Goal: Task Accomplishment & Management: Manage account settings

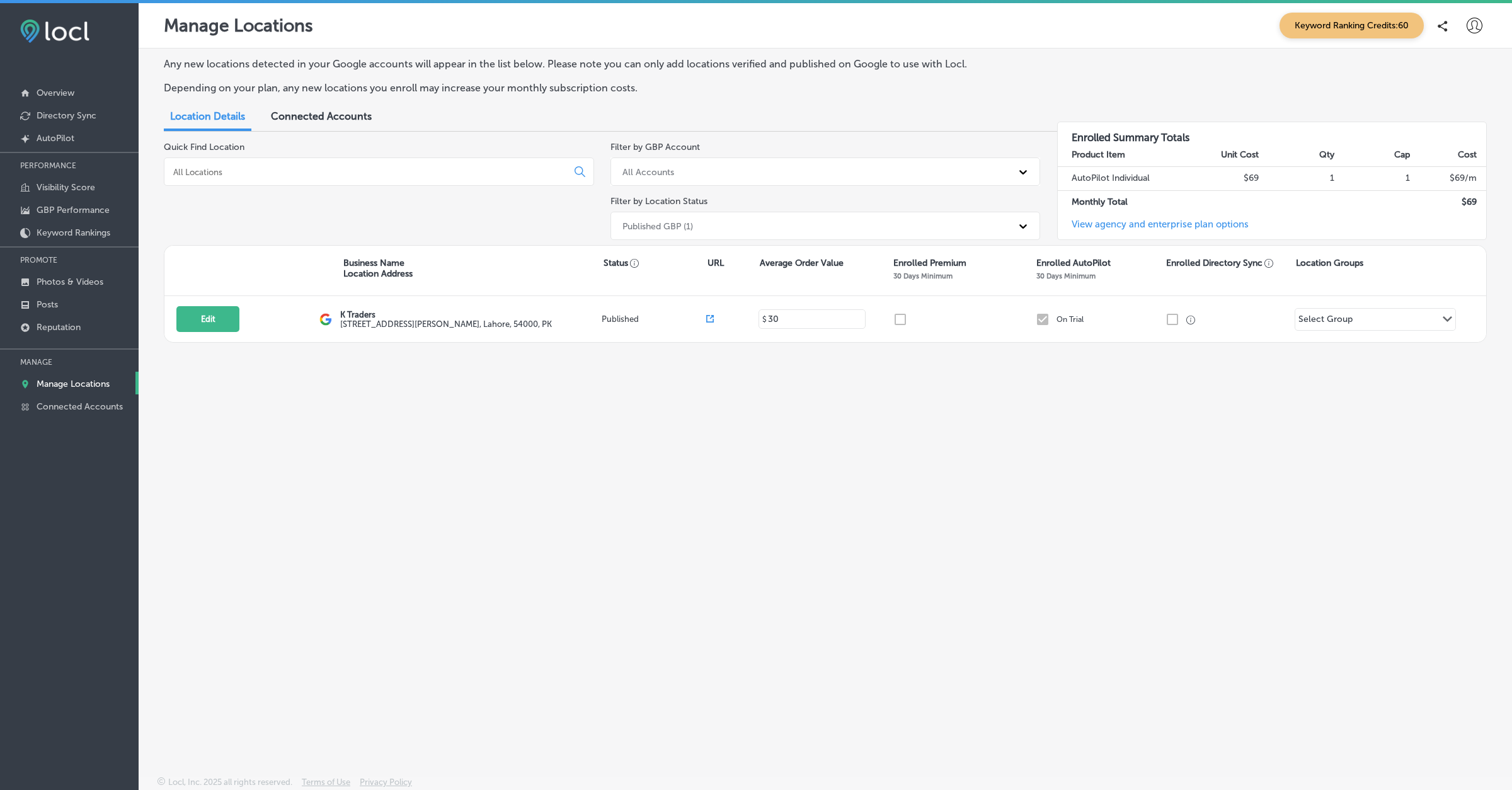
click at [1476, 29] on icon at bounding box center [1474, 25] width 16 height 16
click at [1454, 69] on p "My Account" at bounding box center [1456, 71] width 56 height 15
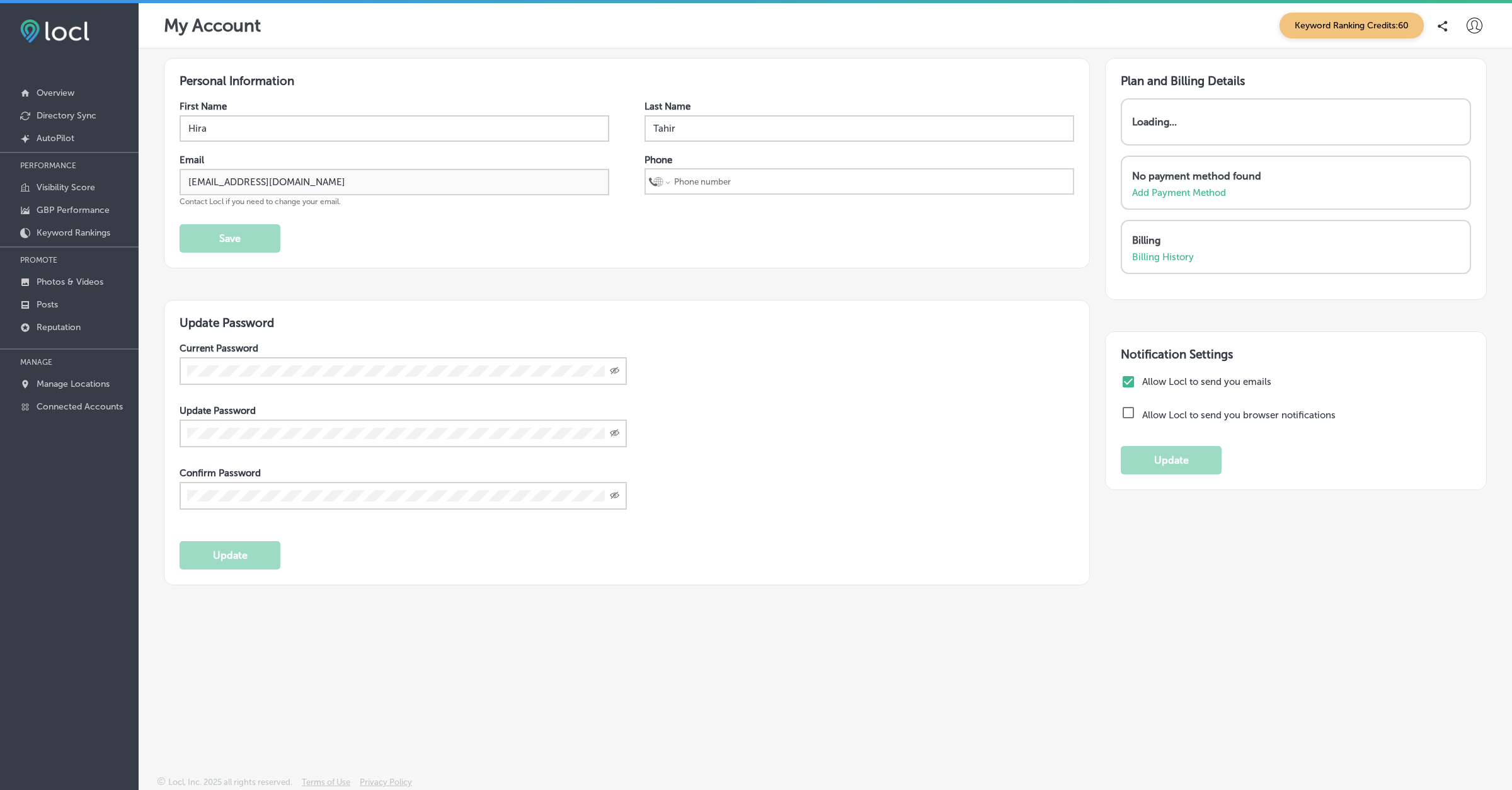
select select "US"
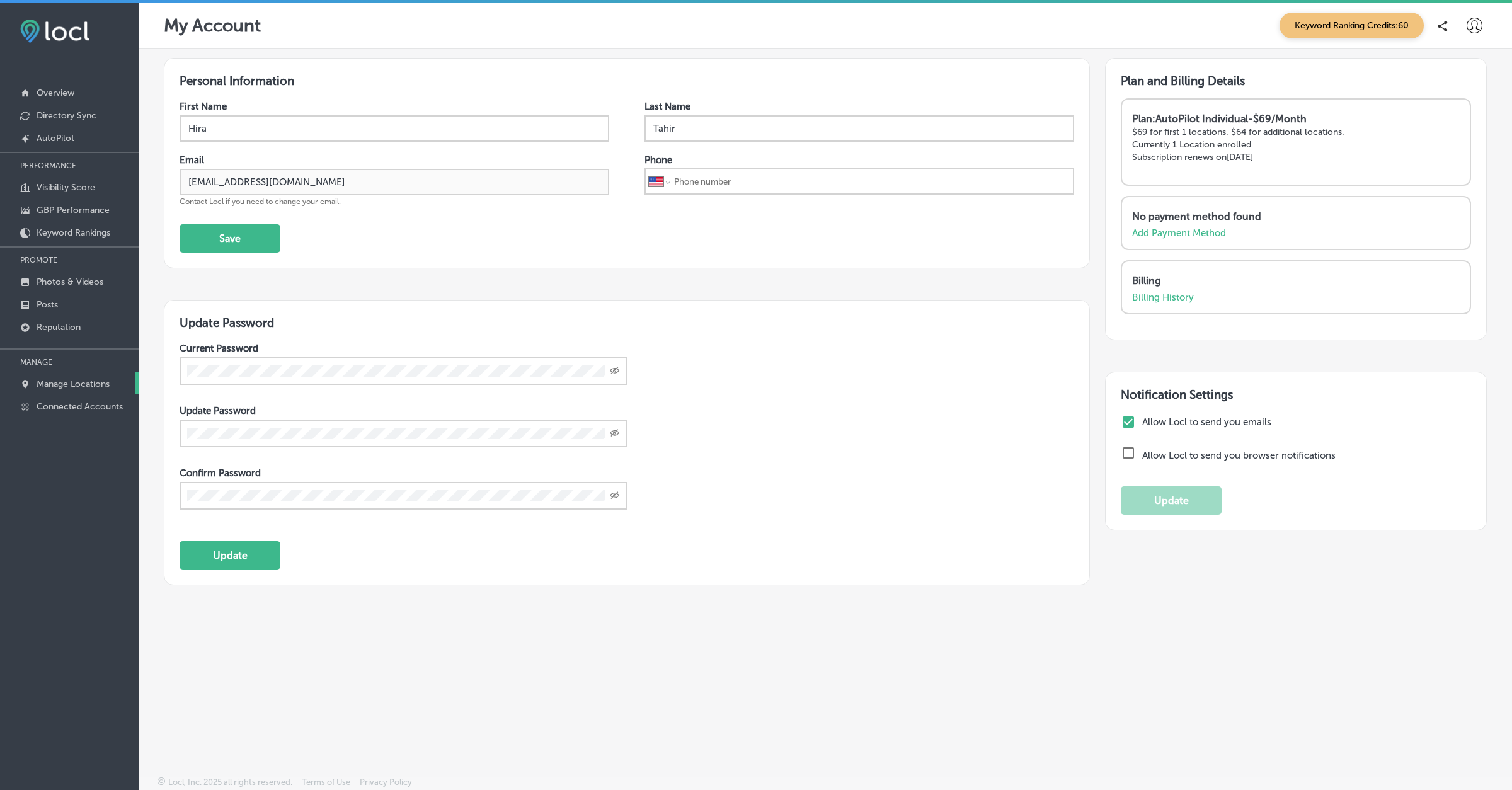
click at [83, 379] on p "Manage Locations" at bounding box center [72, 384] width 73 height 11
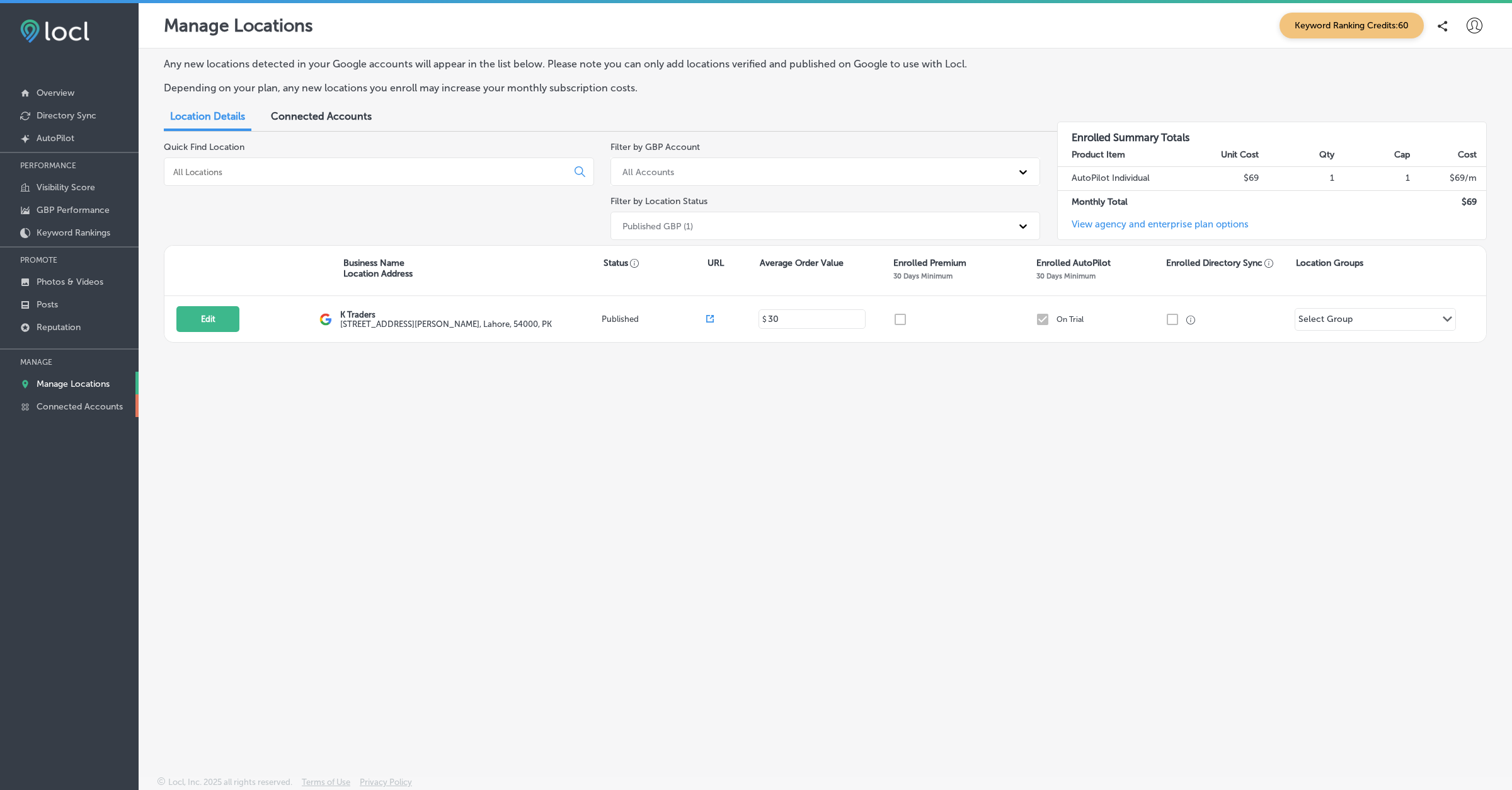
click at [94, 397] on link "Connected Accounts" at bounding box center [69, 406] width 138 height 23
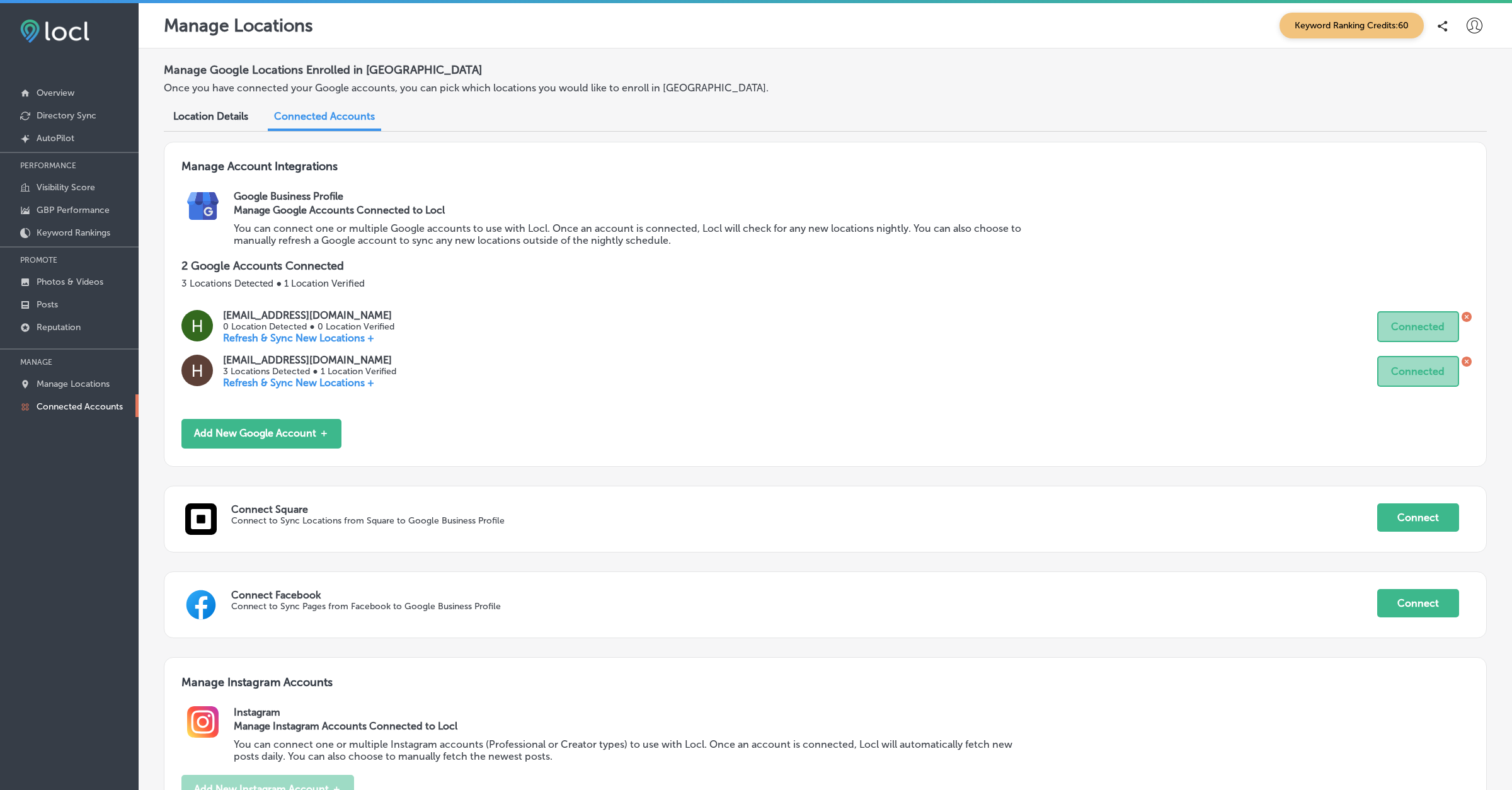
scroll to position [319, 0]
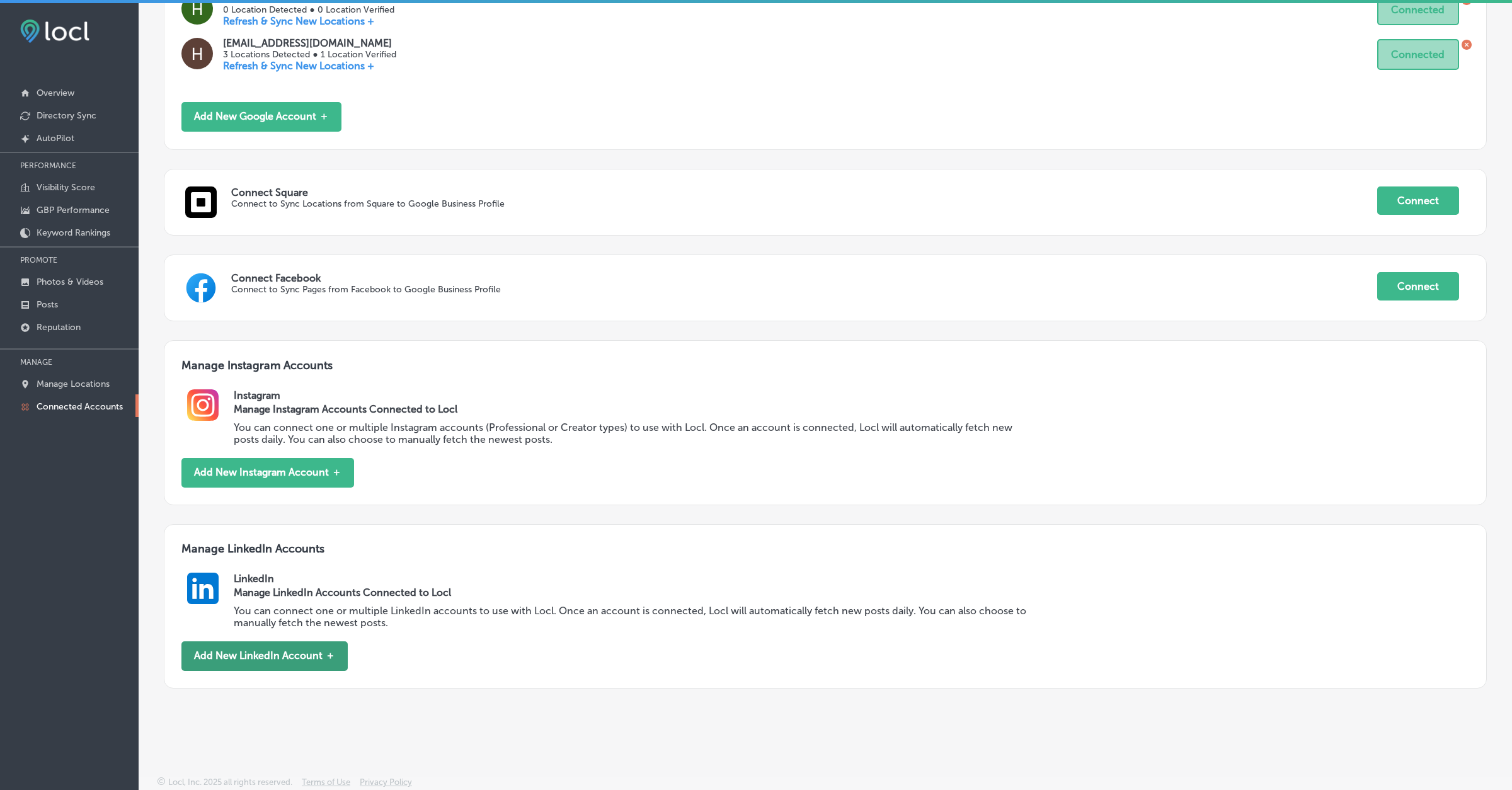
click at [274, 658] on button "Add New LinkedIn Account ＋" at bounding box center [264, 656] width 166 height 30
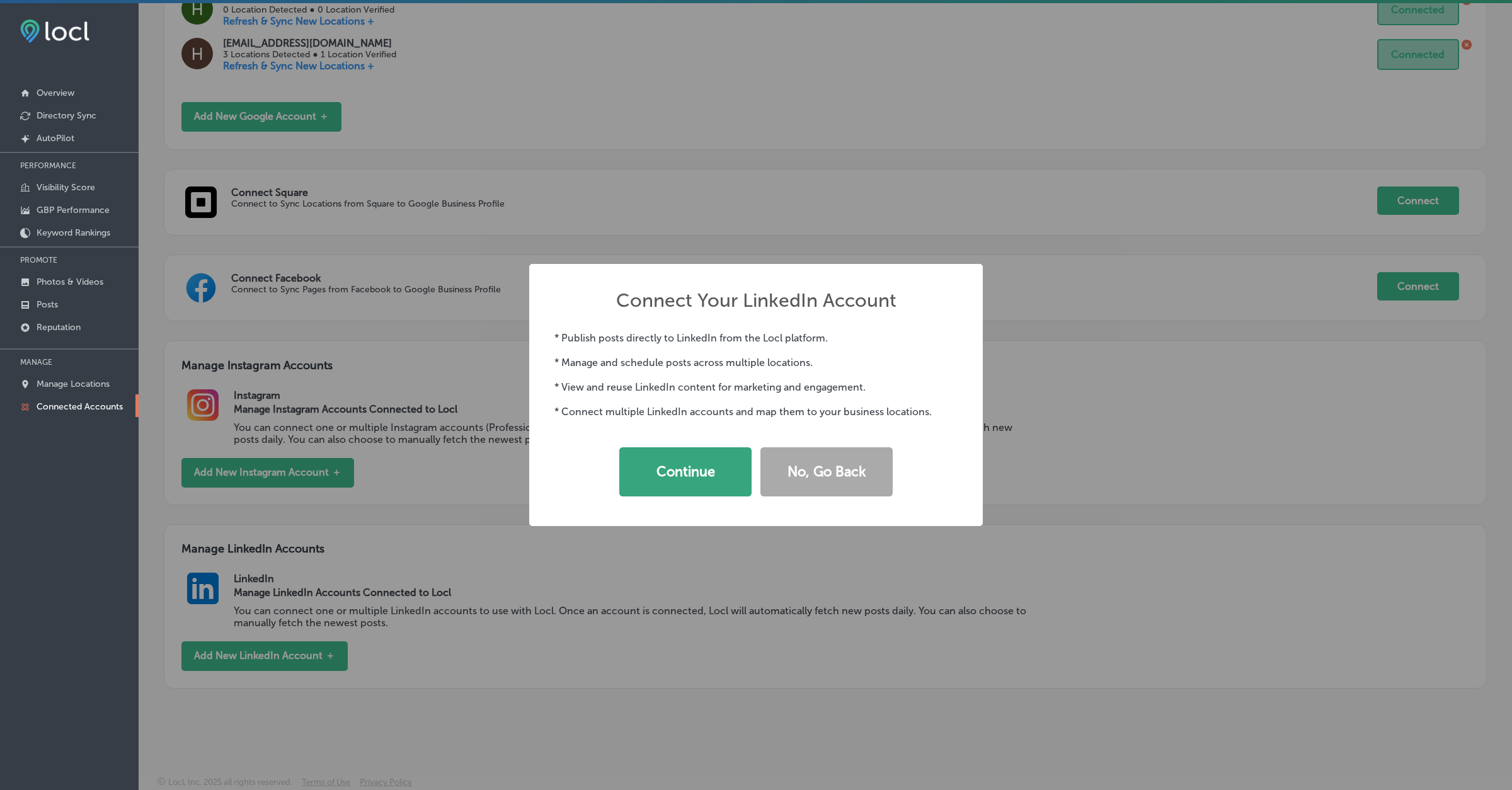
click at [680, 467] on button "Continue" at bounding box center [685, 472] width 132 height 49
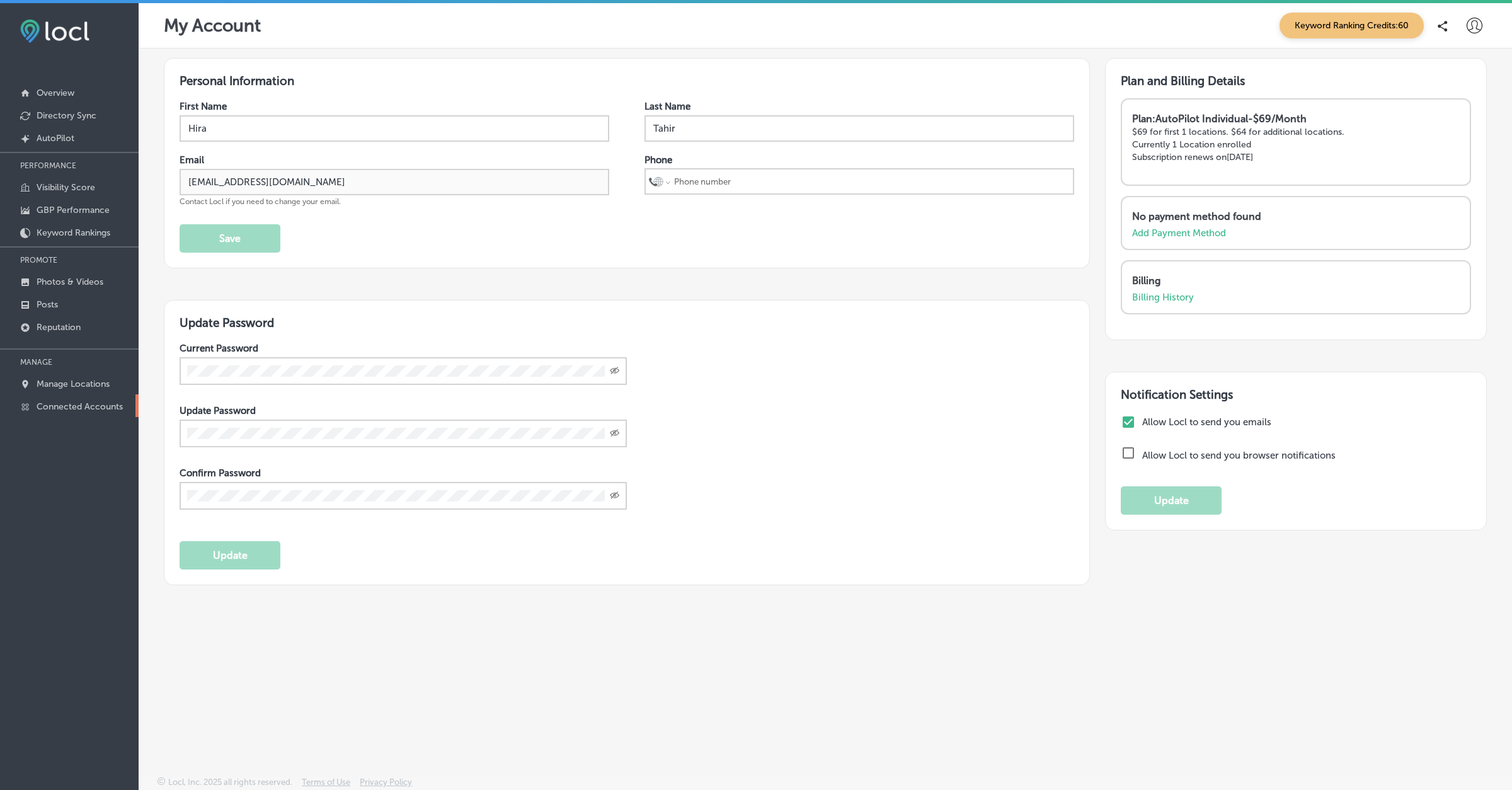
click at [94, 405] on p "Connected Accounts" at bounding box center [79, 406] width 86 height 11
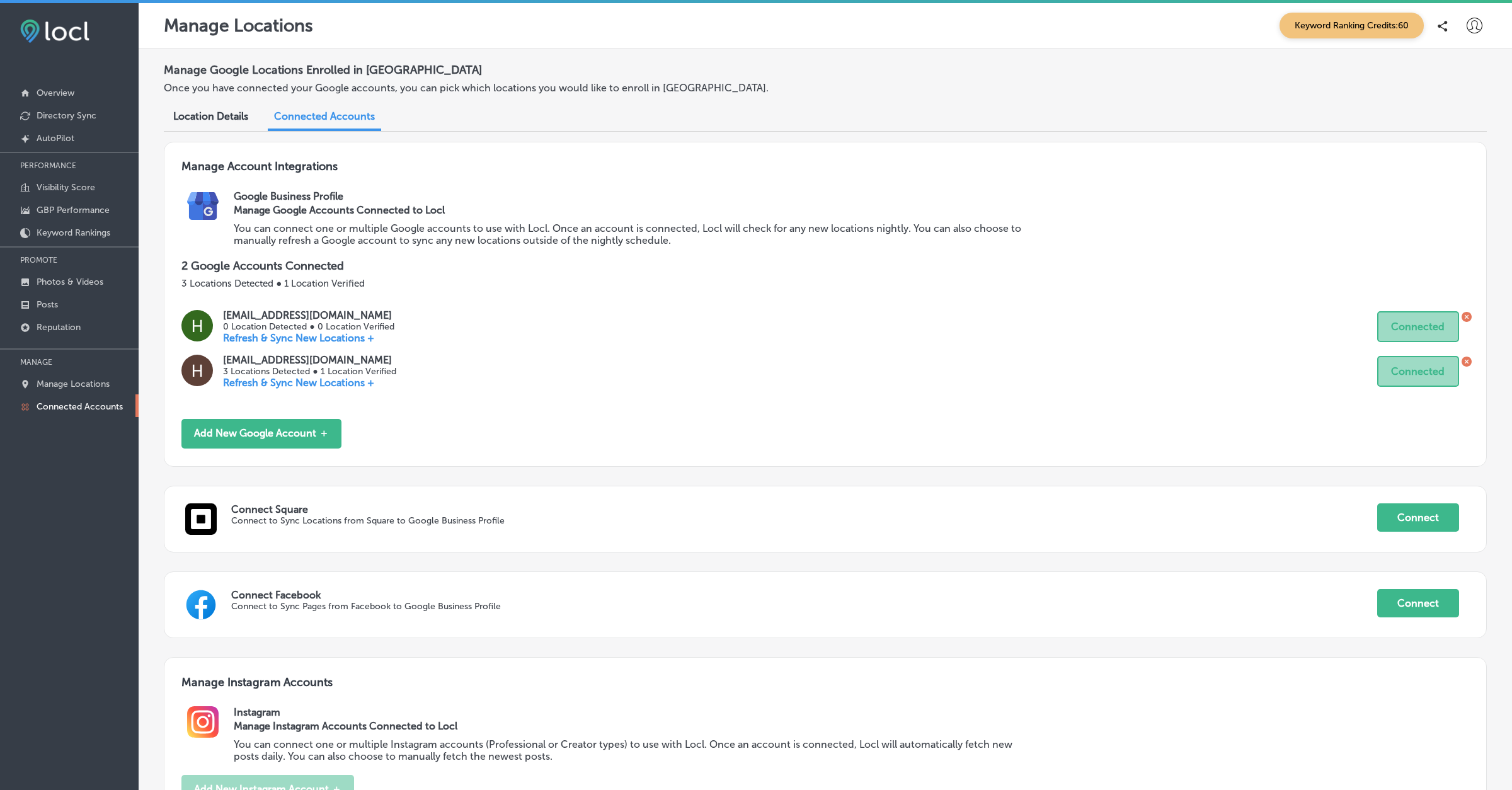
scroll to position [319, 0]
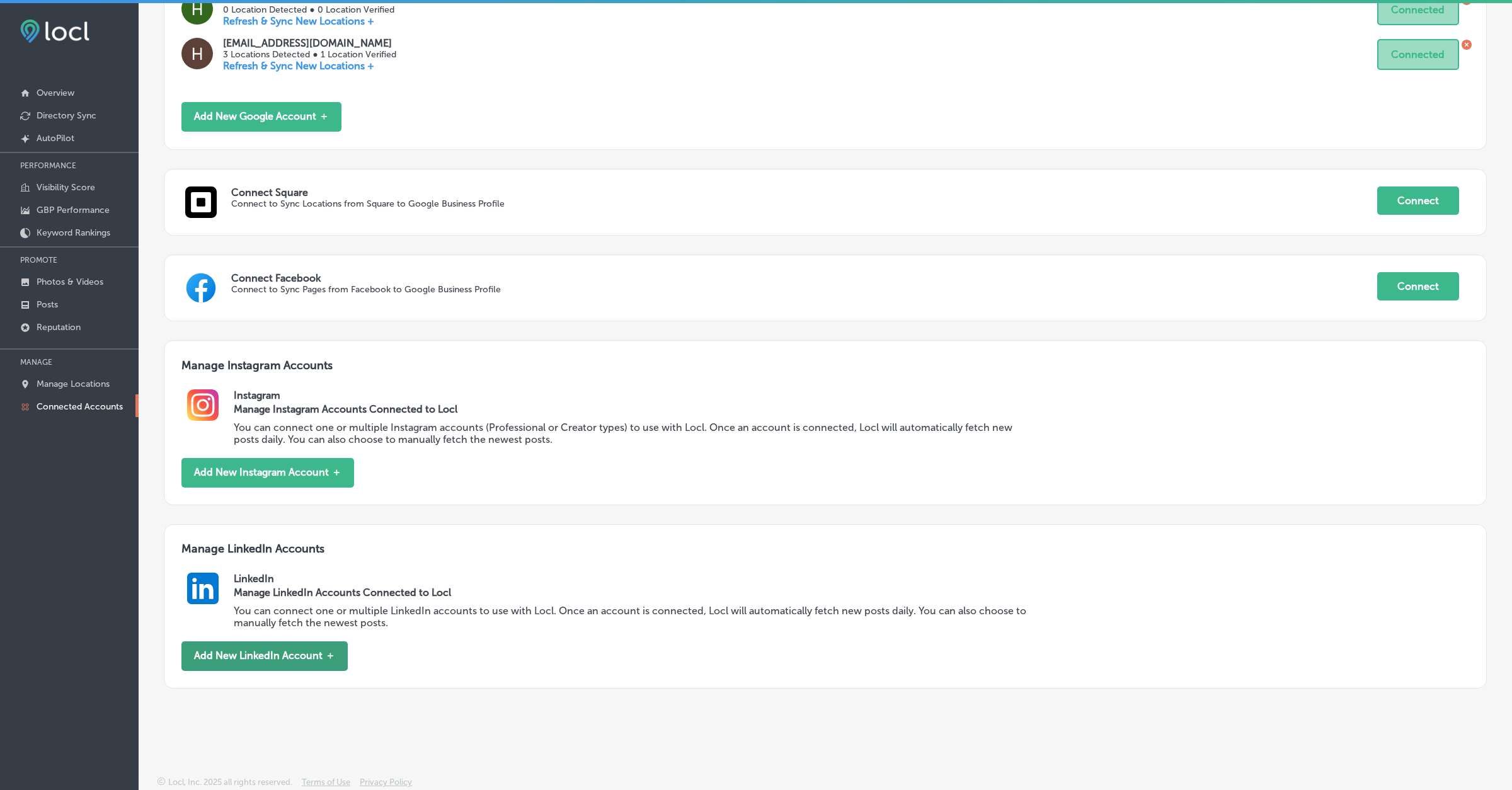
click at [297, 656] on button "Add New LinkedIn Account ＋" at bounding box center [264, 656] width 166 height 30
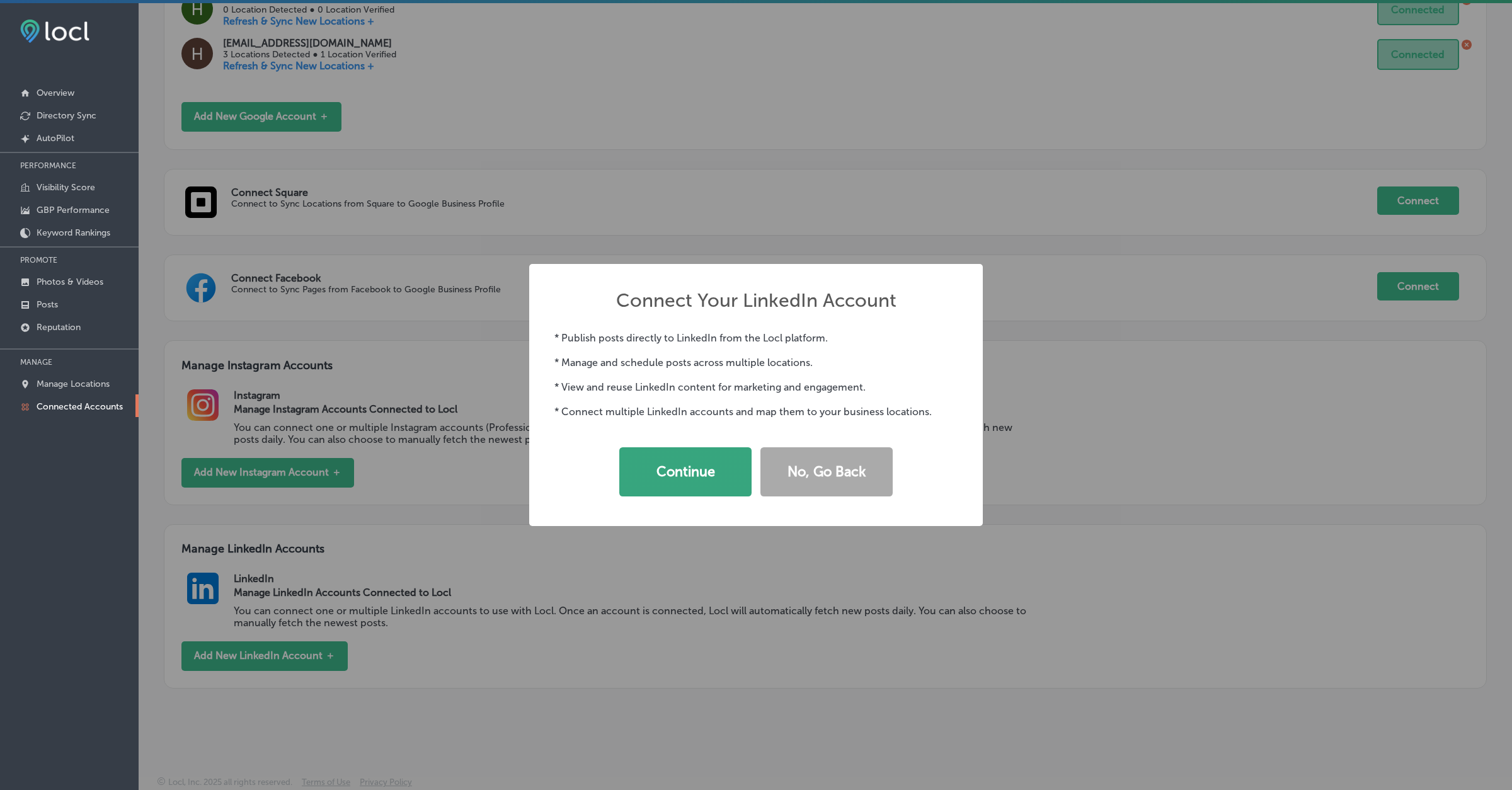
click at [683, 465] on button "Continue" at bounding box center [685, 472] width 132 height 49
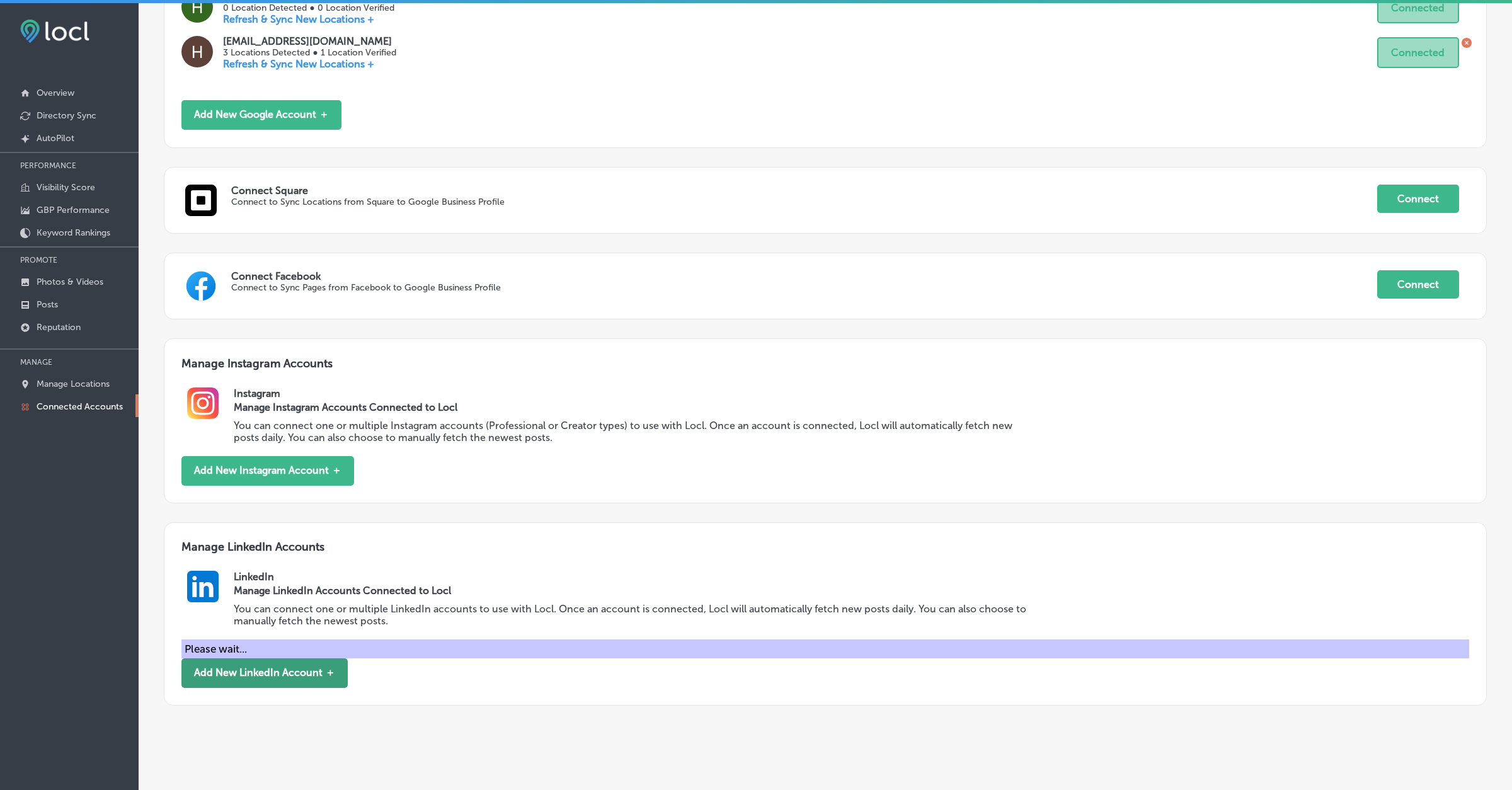
click at [278, 682] on button "Add New LinkedIn Account ＋" at bounding box center [264, 673] width 166 height 30
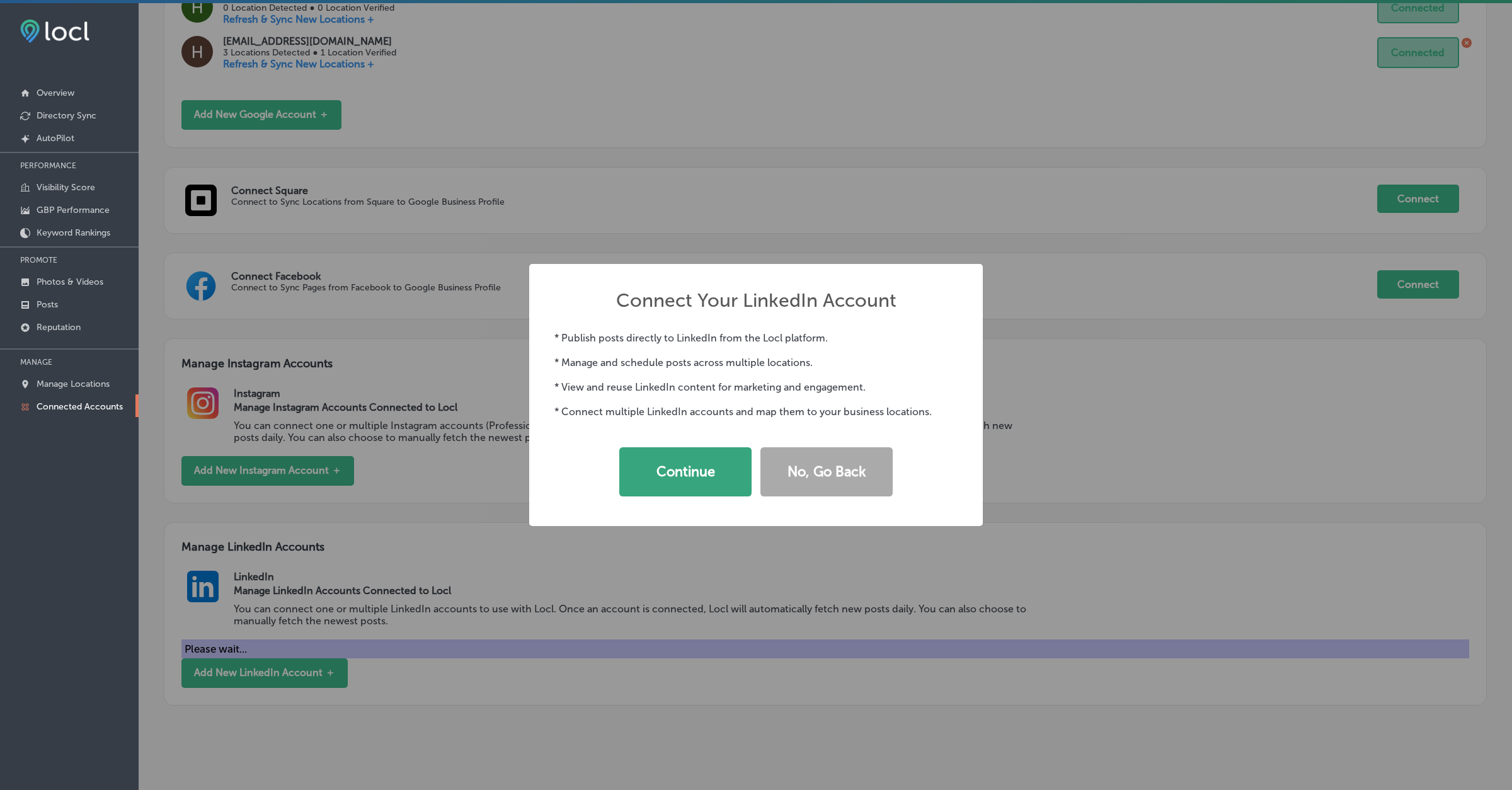
click at [674, 468] on button "Continue" at bounding box center [685, 472] width 132 height 49
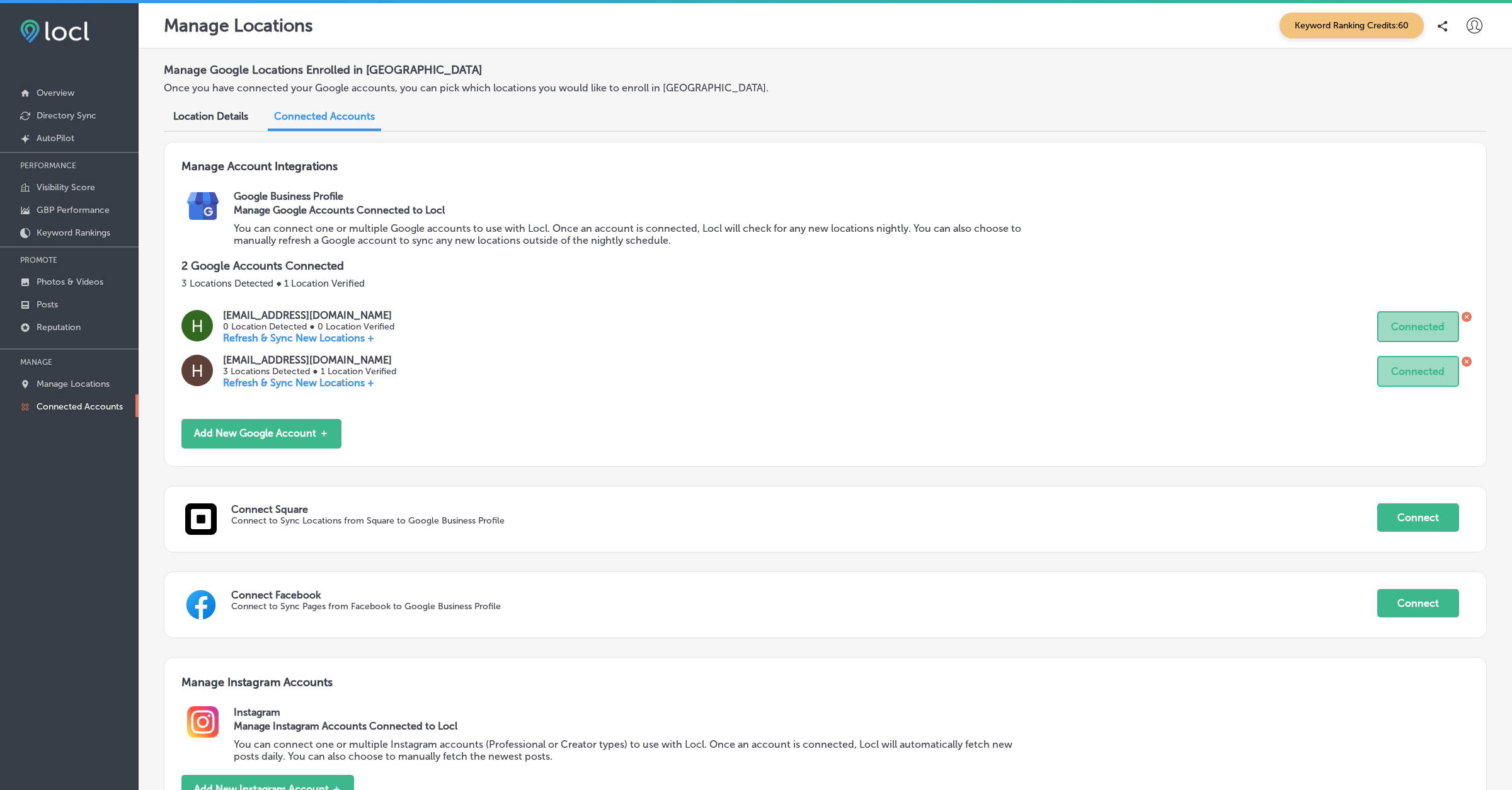
scroll to position [319, 0]
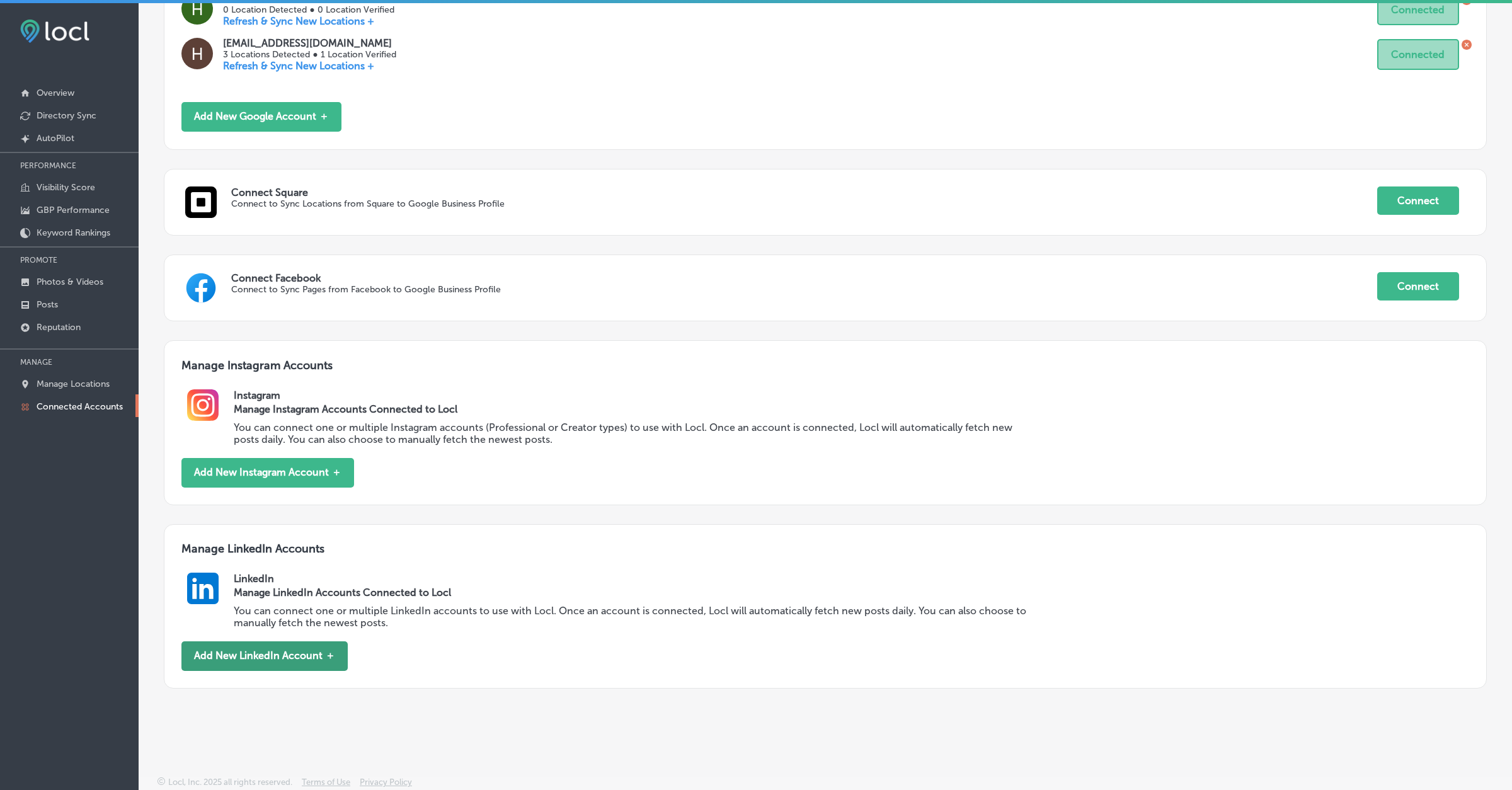
click at [229, 660] on button "Add New LinkedIn Account ＋" at bounding box center [264, 656] width 166 height 30
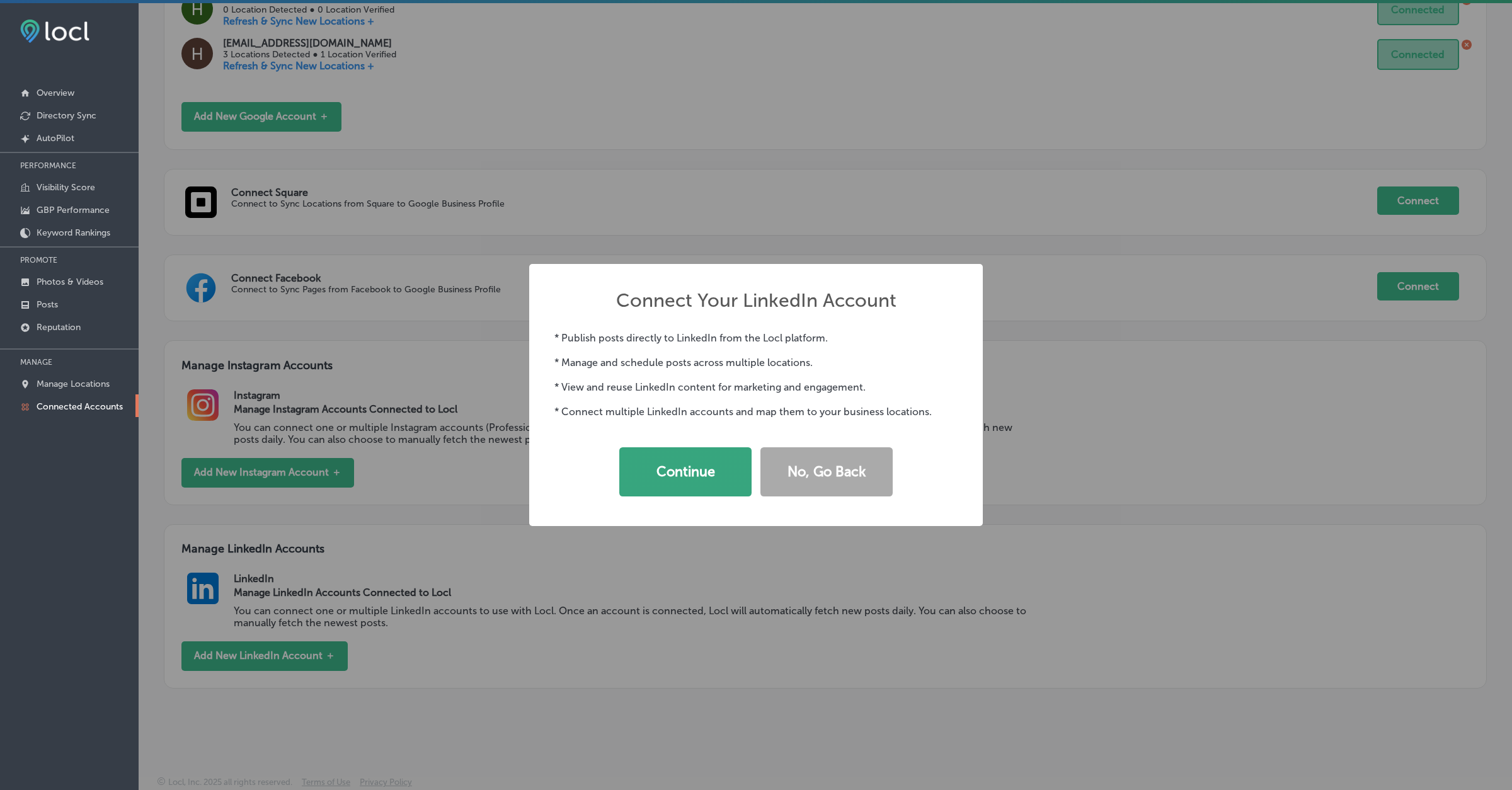
click at [673, 481] on button "Continue" at bounding box center [685, 472] width 132 height 49
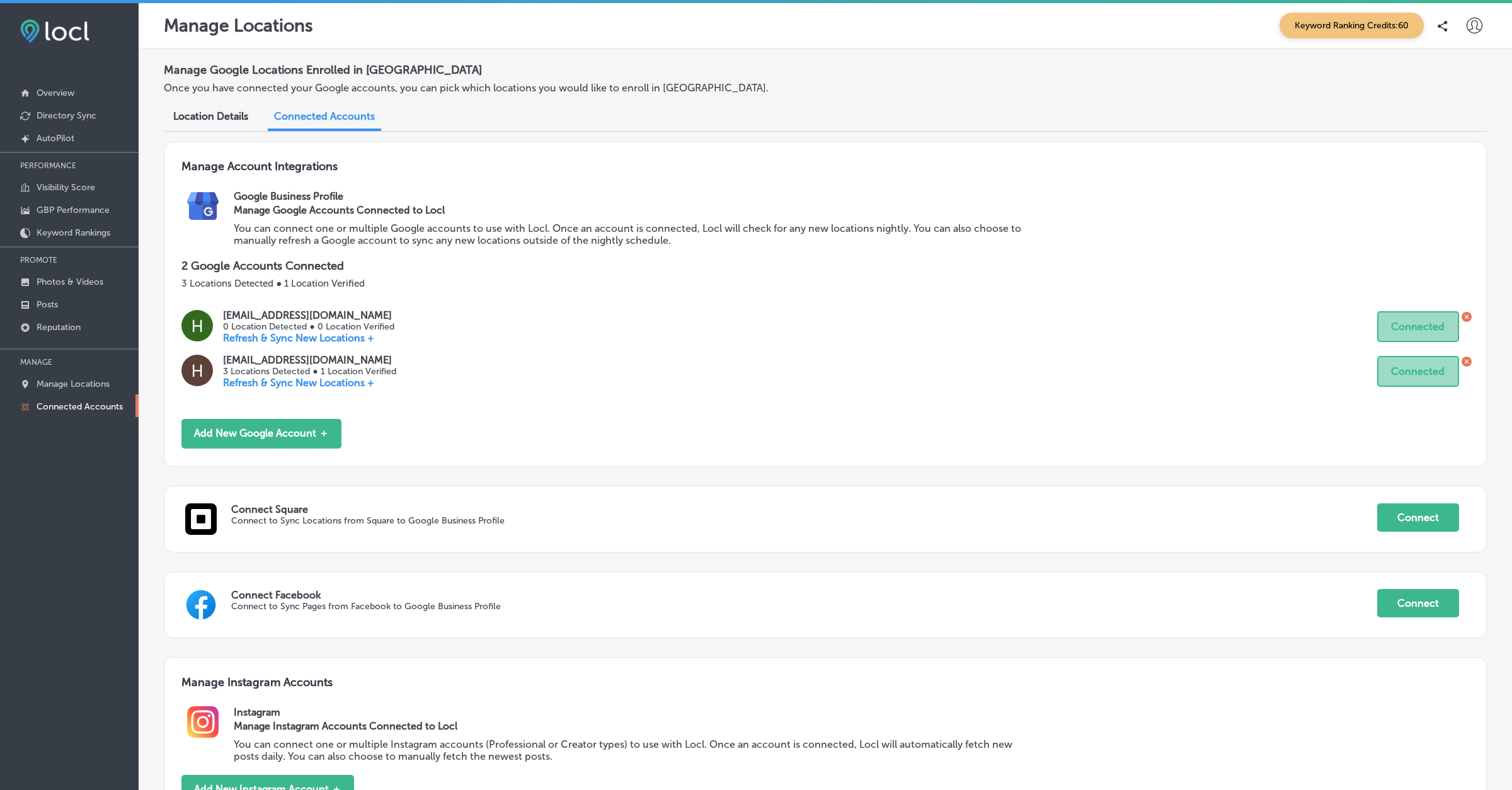
scroll to position [319, 0]
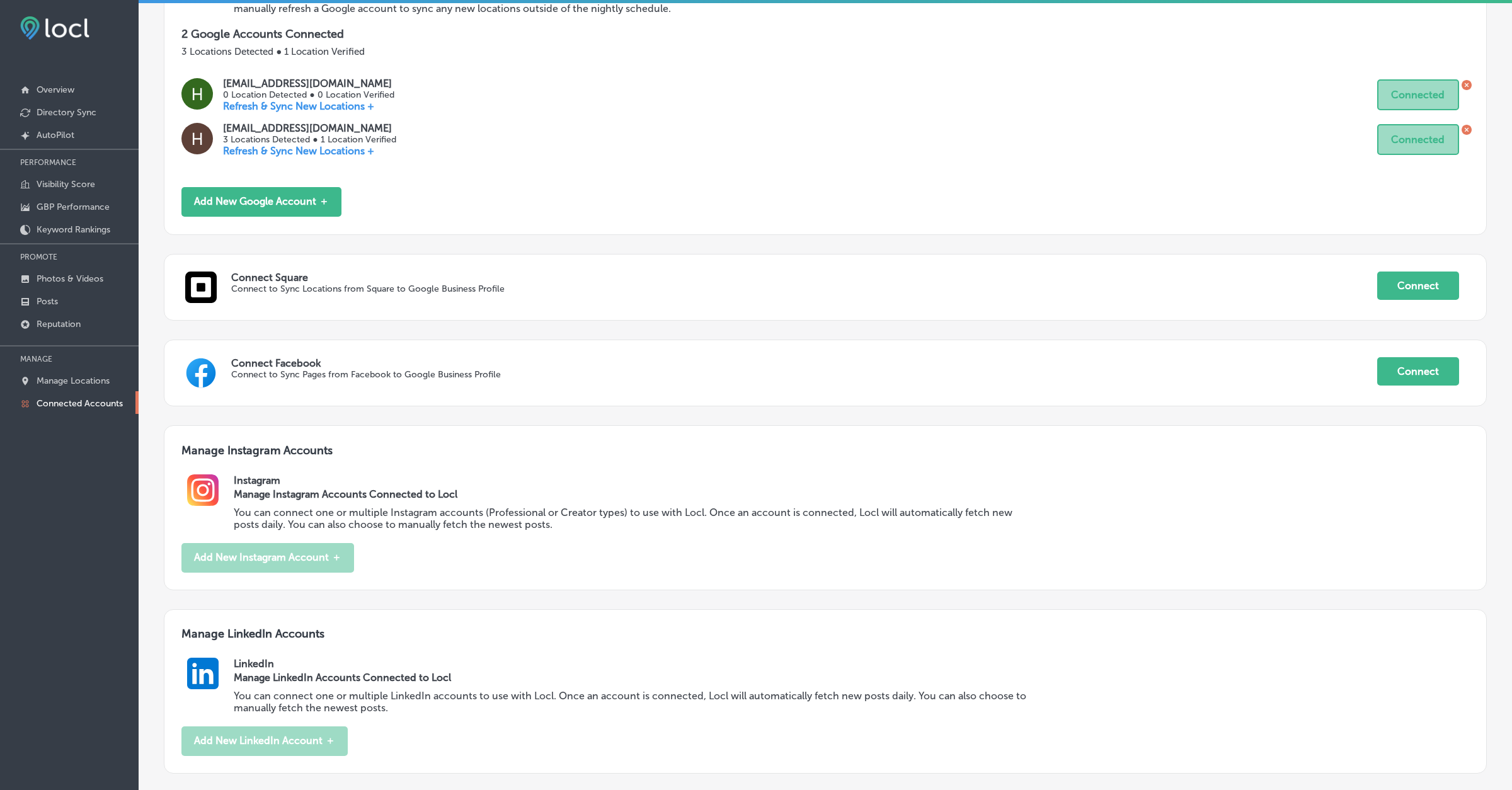
scroll to position [319, 0]
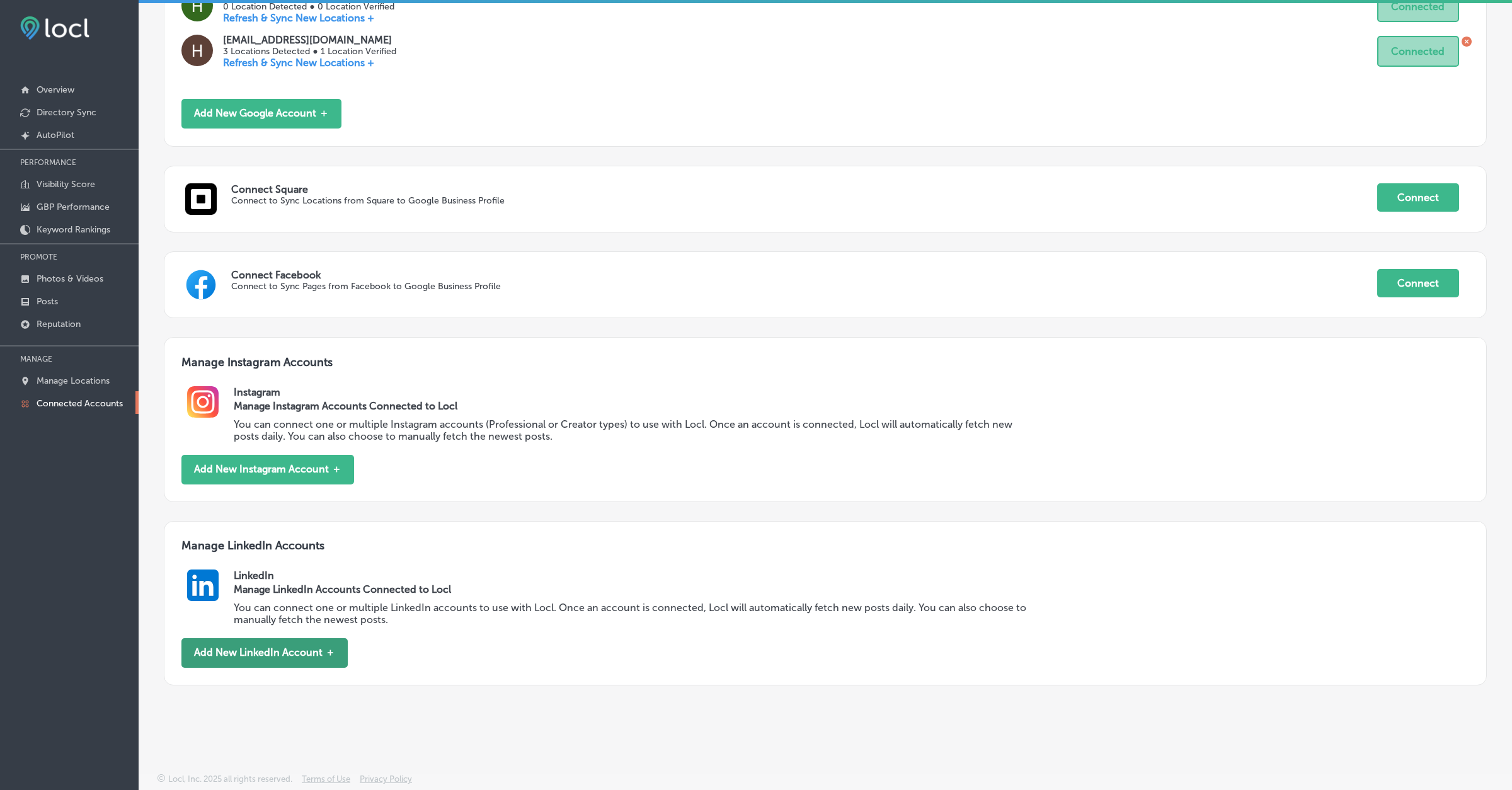
click at [273, 661] on button "Add New LinkedIn Account ＋" at bounding box center [264, 653] width 166 height 30
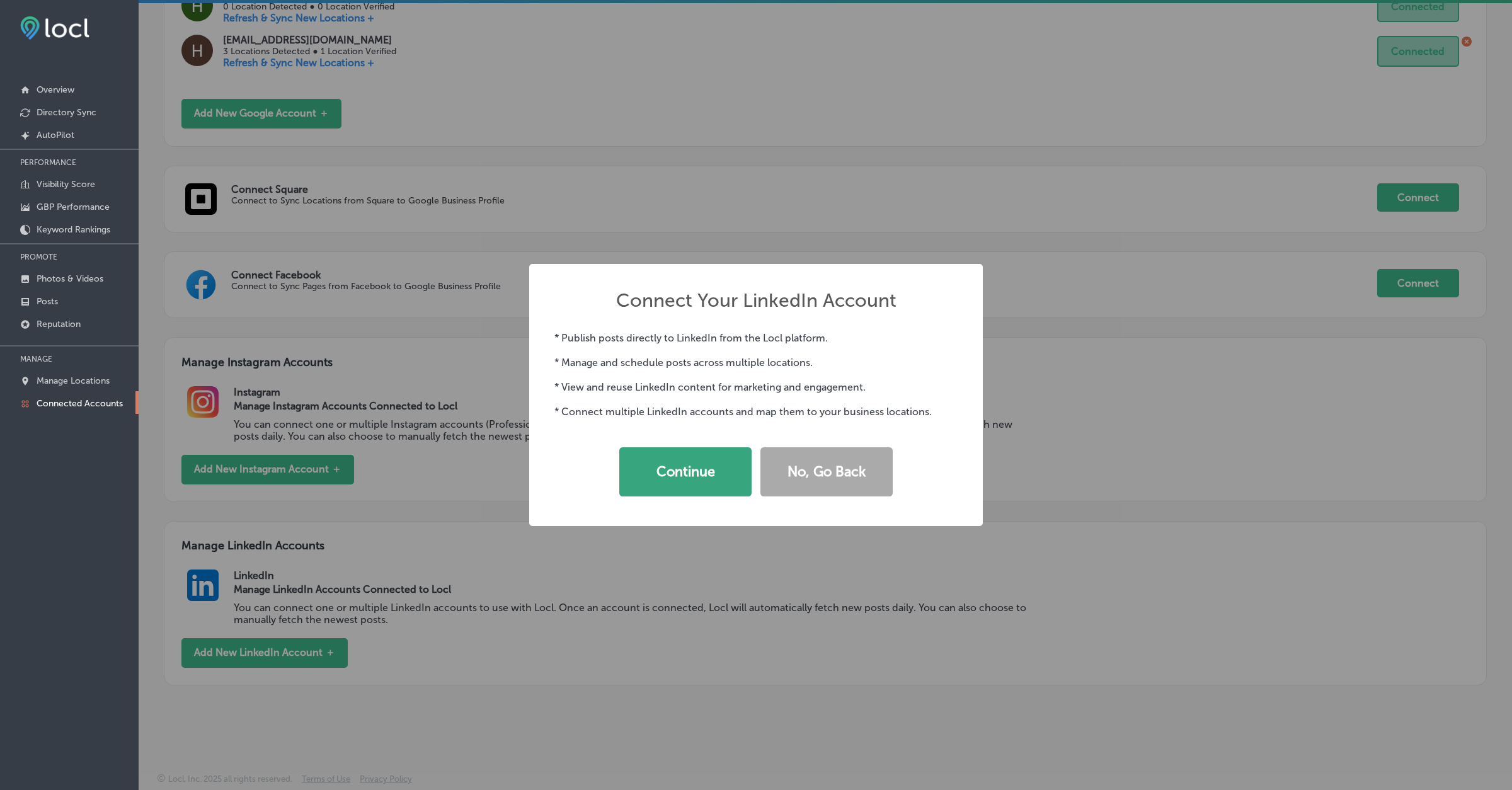
click at [724, 482] on button "Continue" at bounding box center [685, 472] width 132 height 49
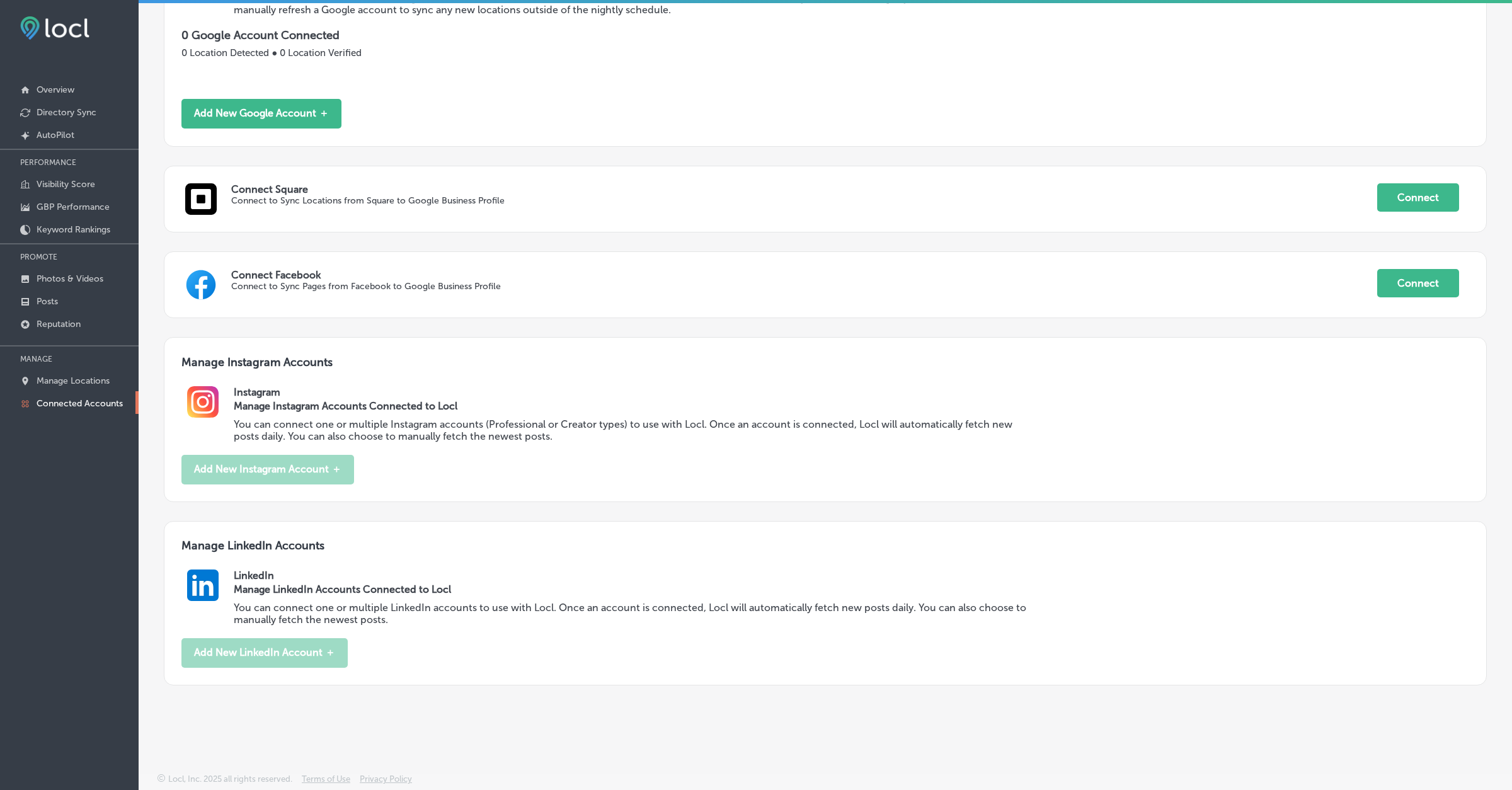
scroll to position [319, 0]
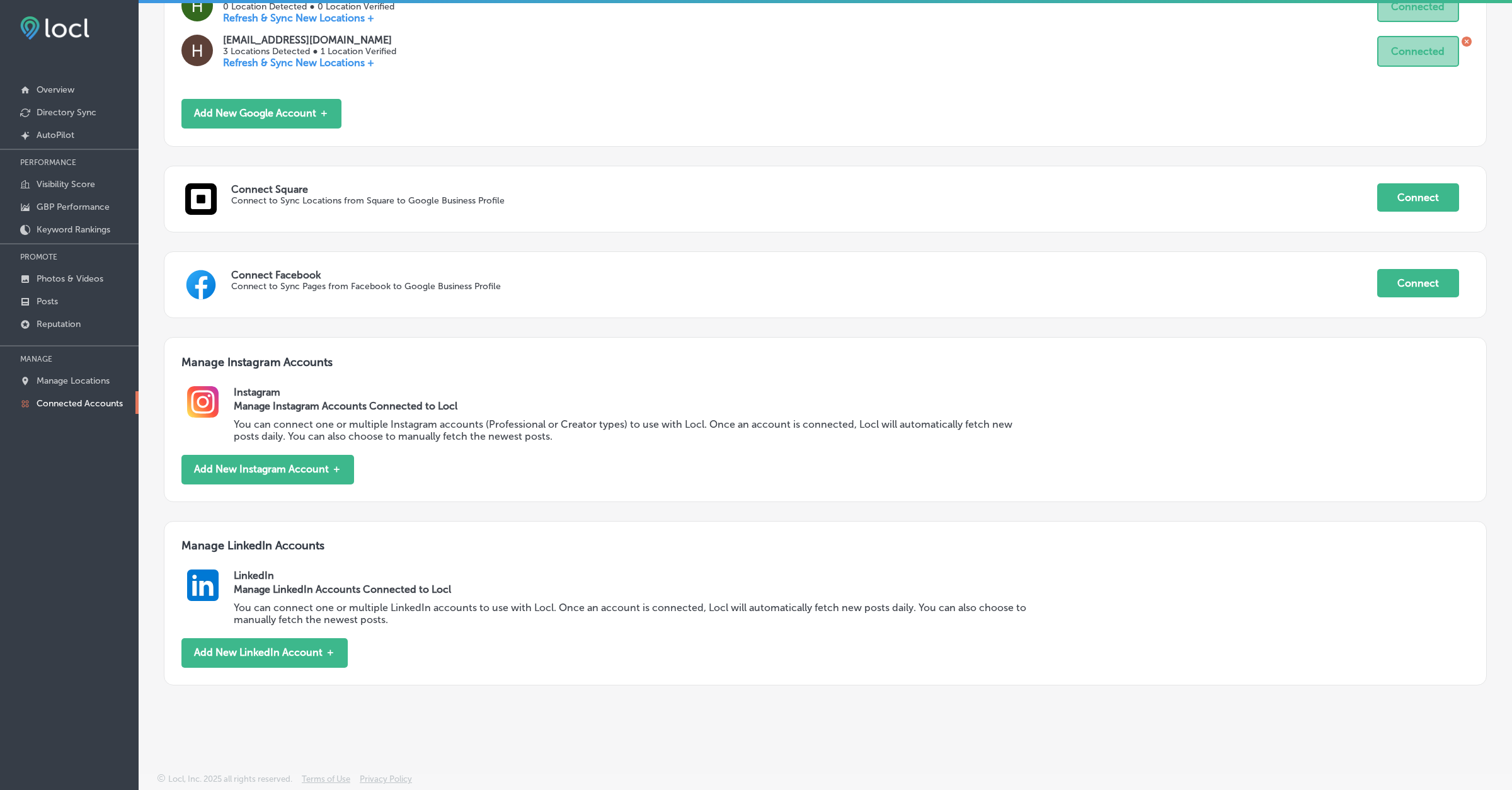
click at [362, 705] on div "Manage Google Locations Enrolled in Locl Once you have connected your Google ac…" at bounding box center [824, 221] width 1373 height 986
click at [311, 657] on button "Add New LinkedIn Account ＋" at bounding box center [264, 653] width 166 height 30
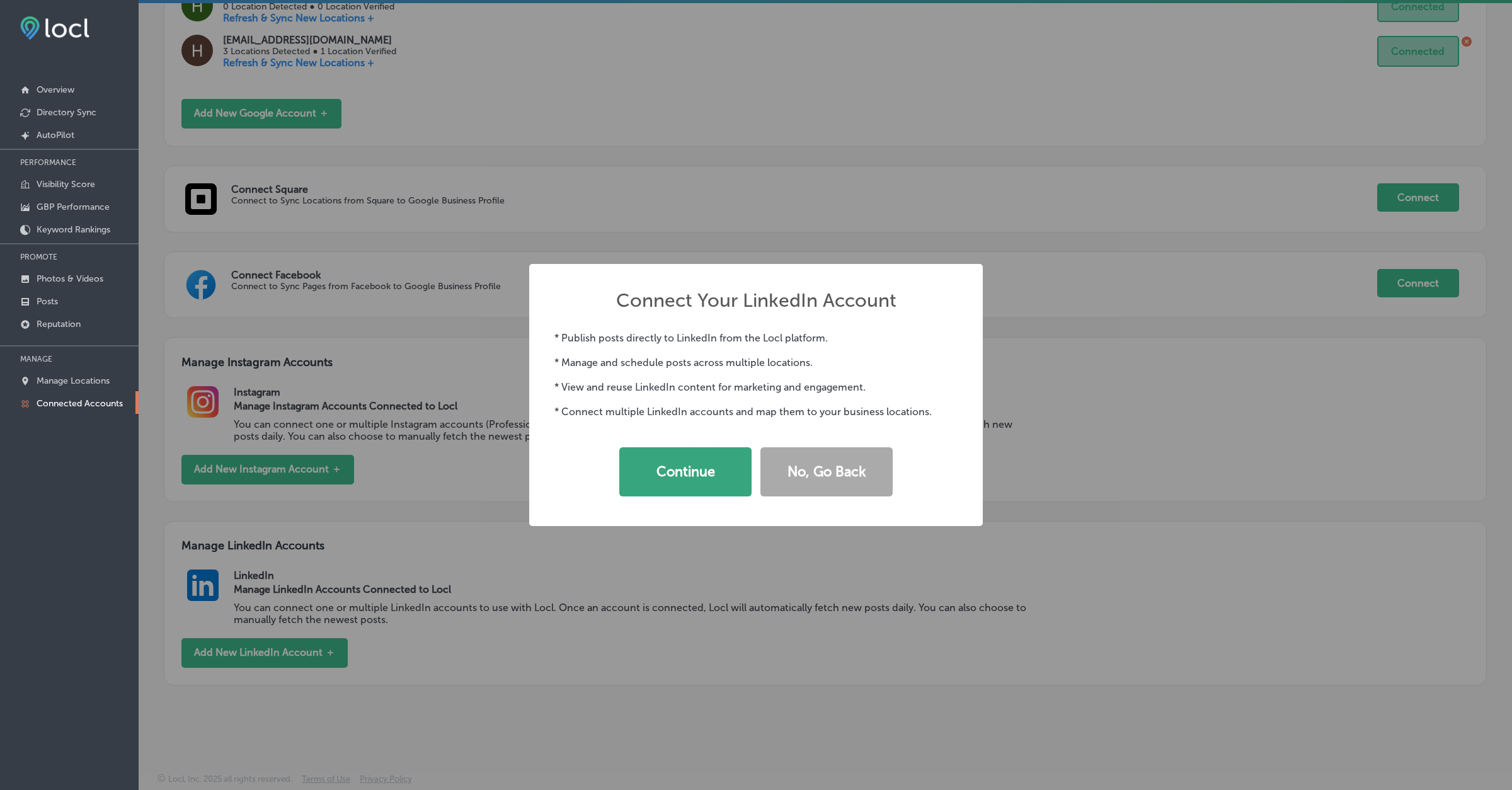
click at [685, 496] on button "Continue" at bounding box center [685, 472] width 132 height 49
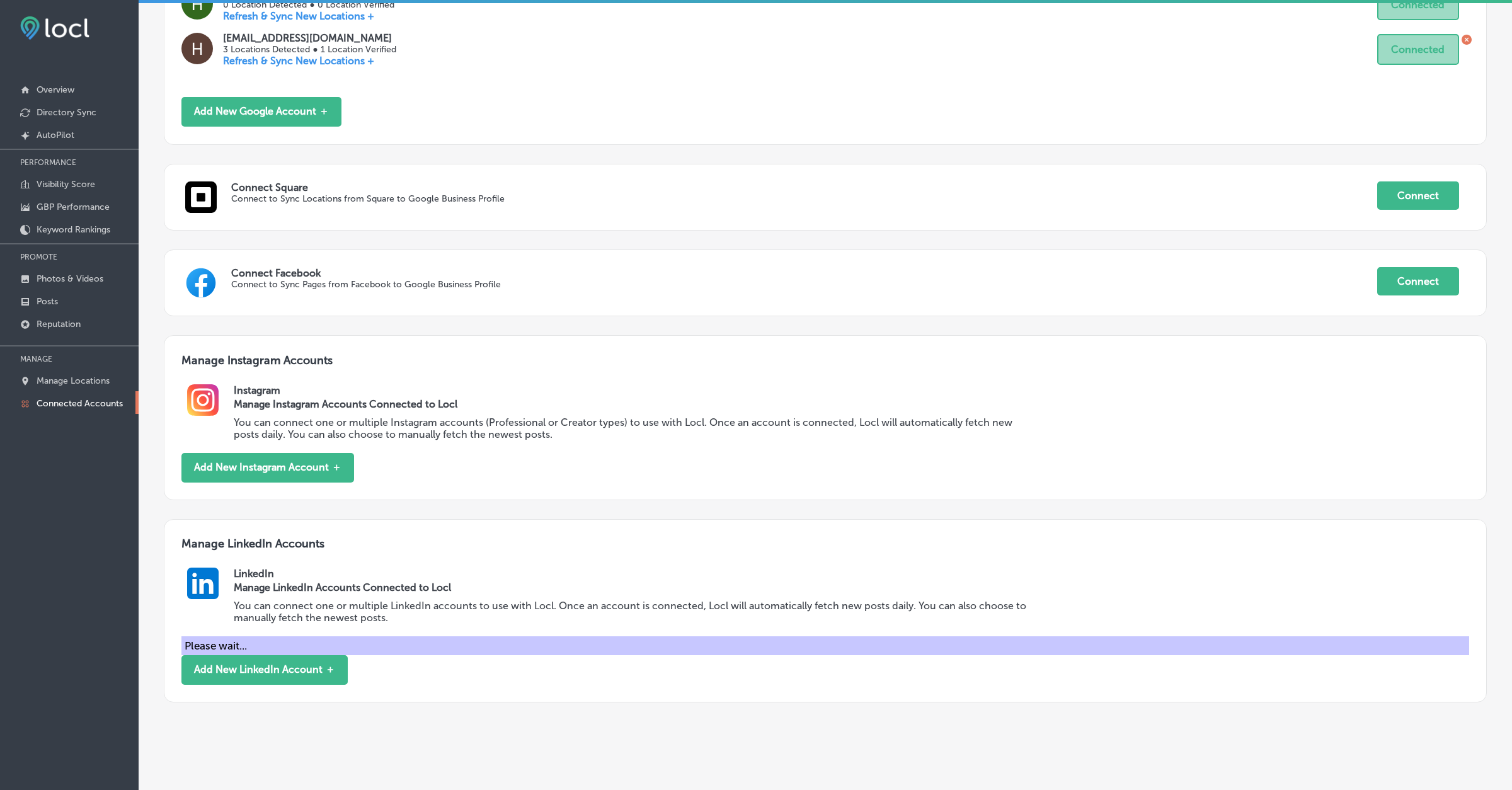
click at [535, 394] on h2 "Instagram" at bounding box center [850, 390] width 1235 height 12
click at [974, 99] on div "Add New Google Account ＋" at bounding box center [825, 111] width 1288 height 30
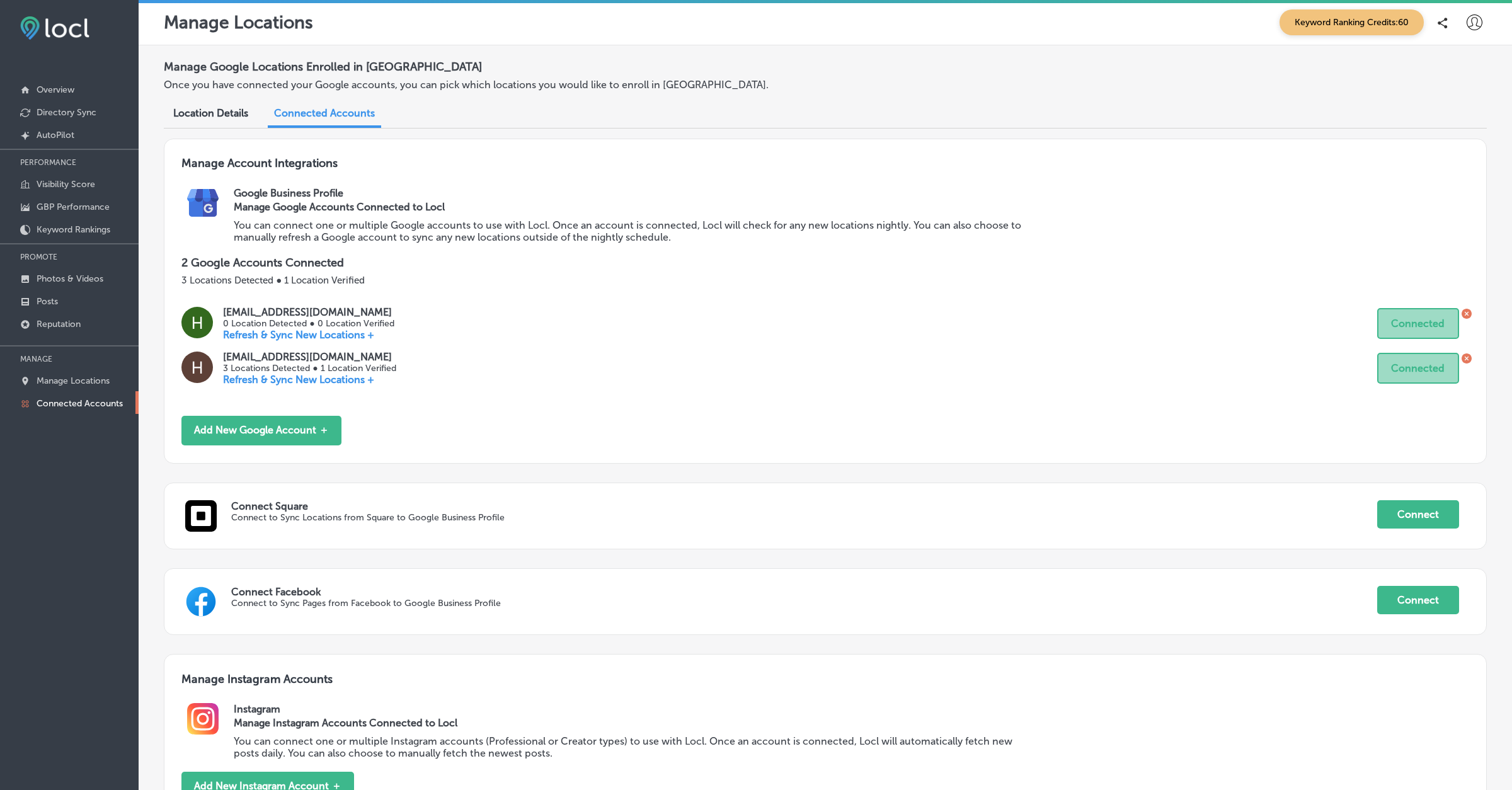
scroll to position [319, 0]
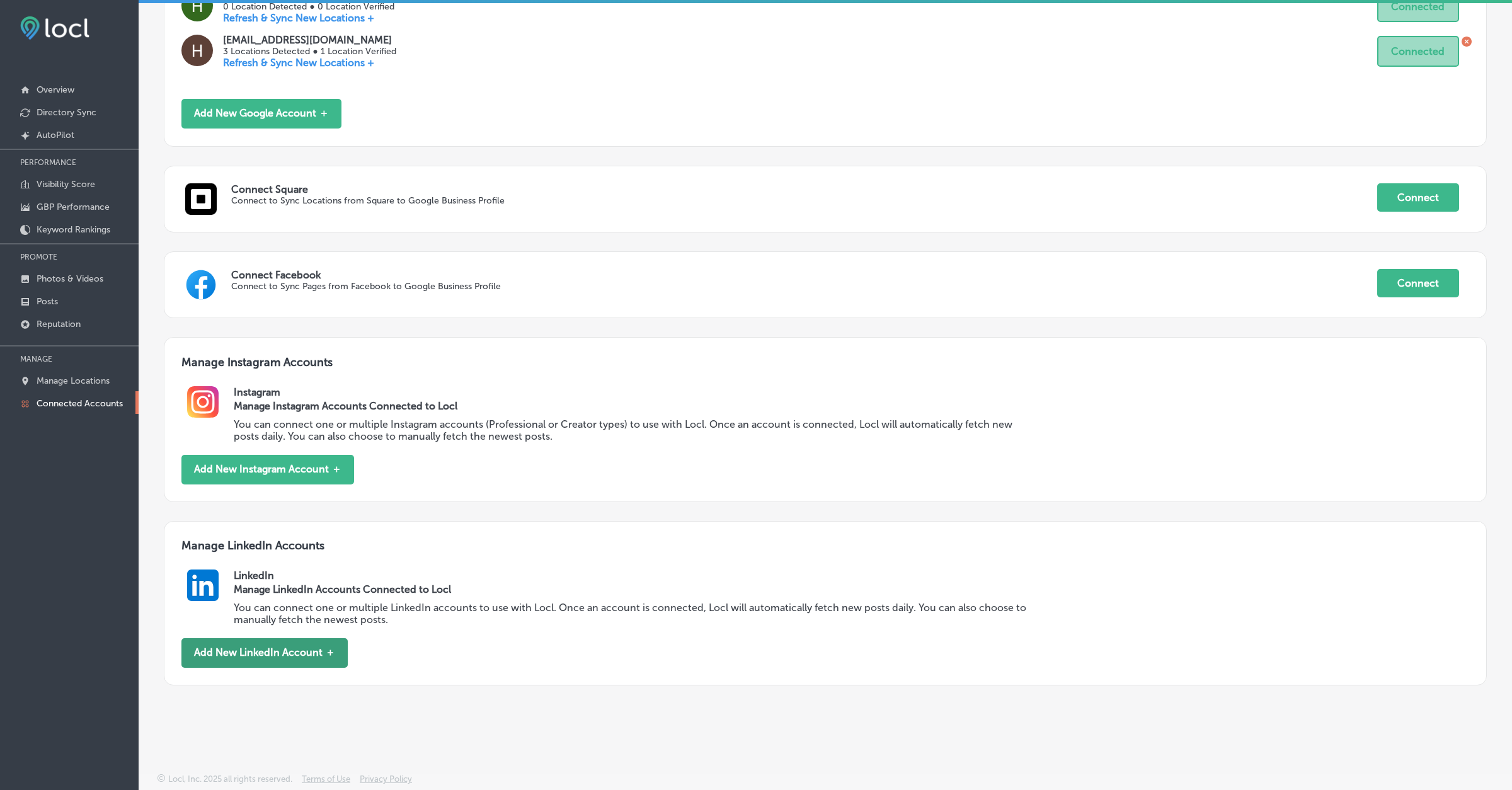
click at [319, 648] on button "Add New LinkedIn Account ＋" at bounding box center [264, 653] width 166 height 30
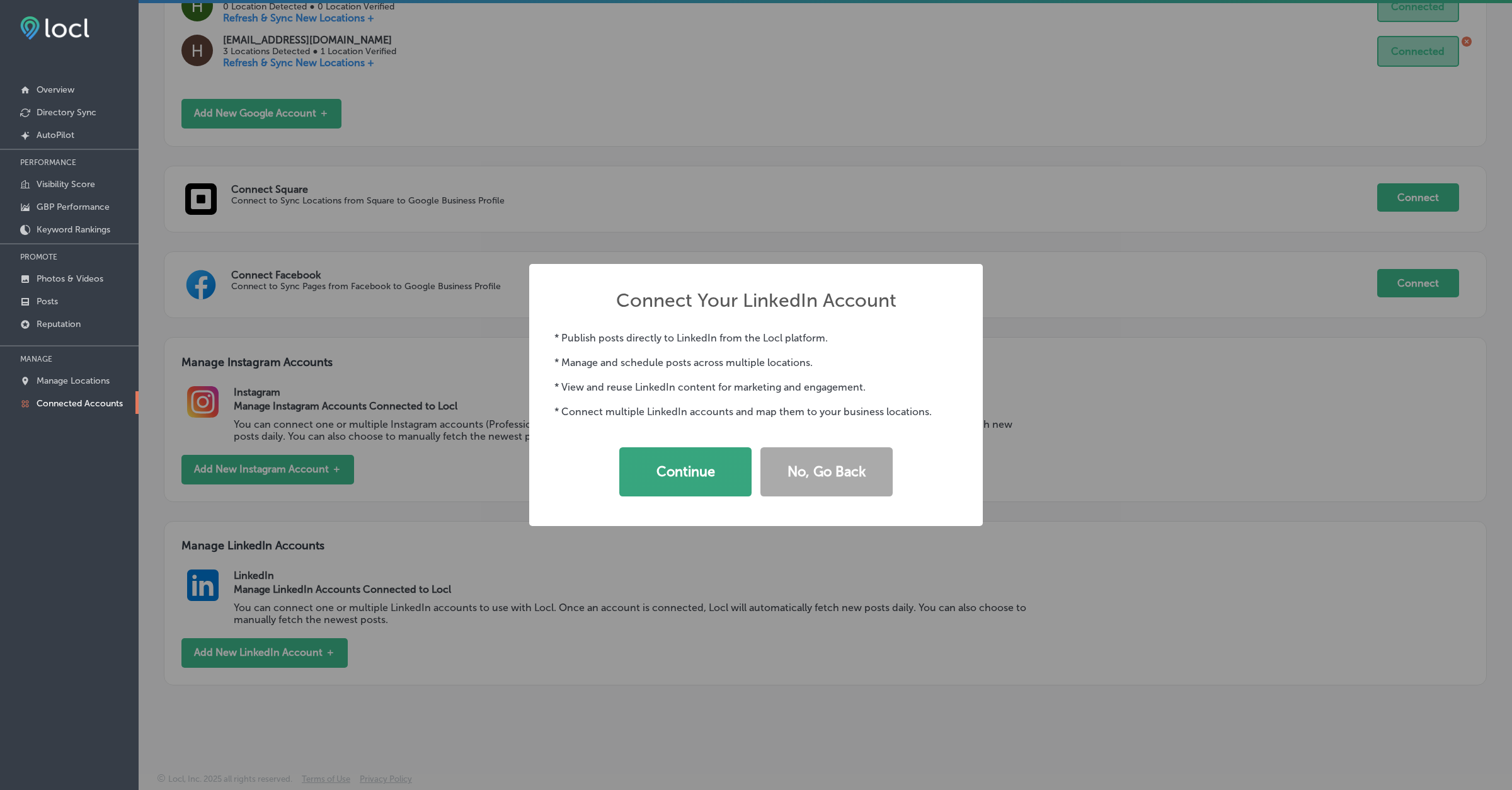
click at [665, 476] on button "Continue" at bounding box center [685, 472] width 132 height 49
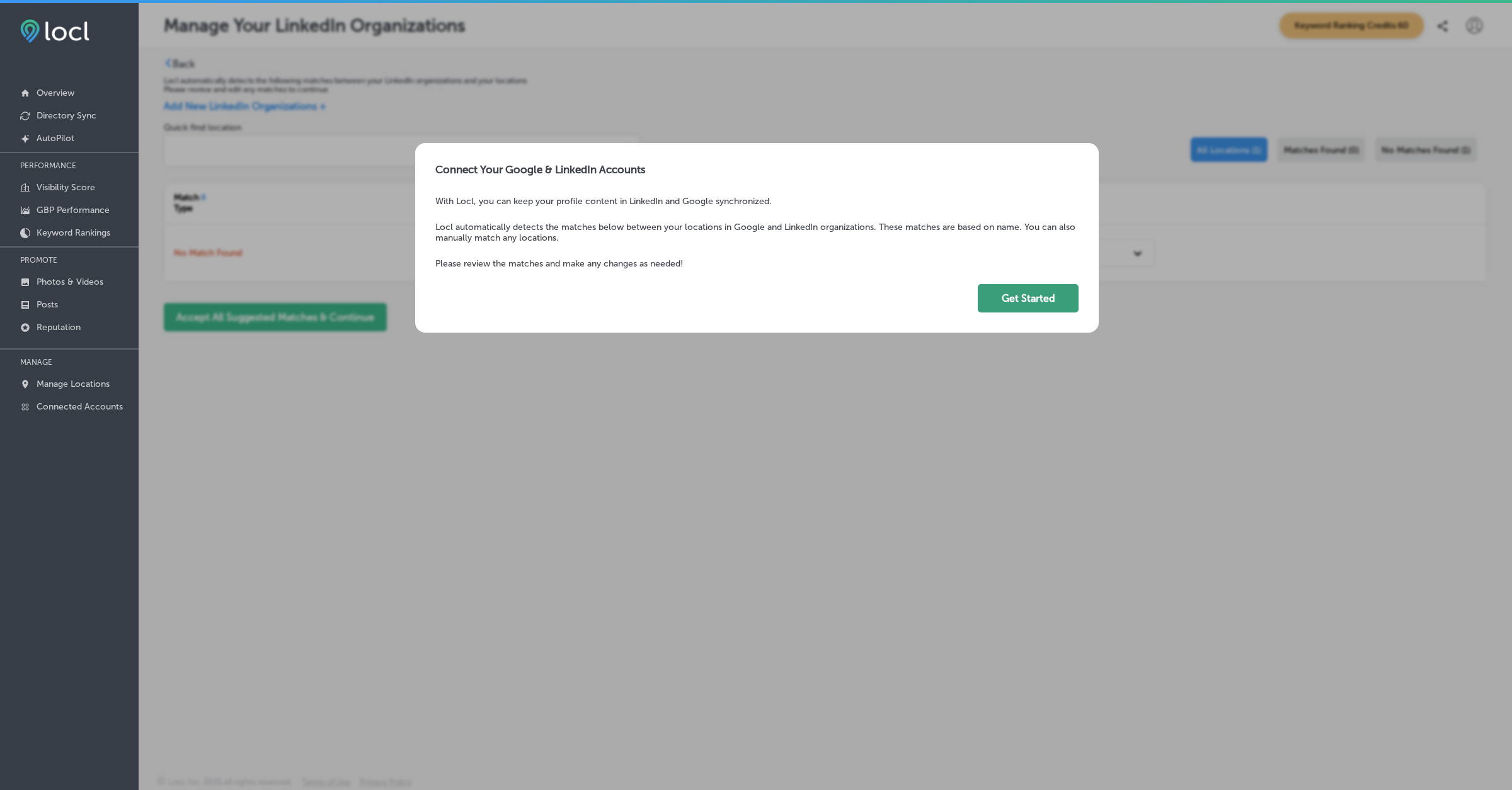
click at [1039, 300] on button "Get Started" at bounding box center [1028, 298] width 101 height 29
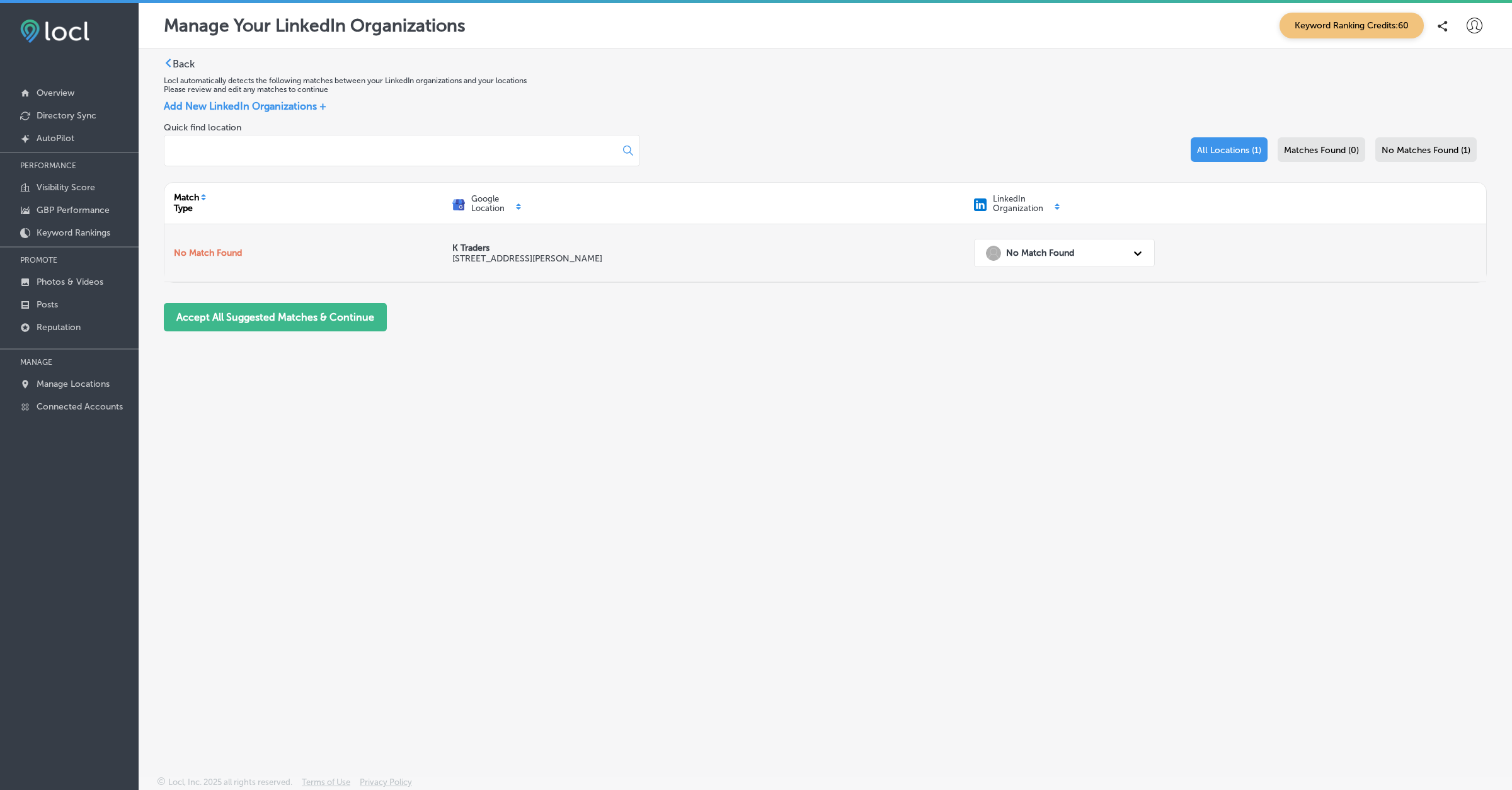
click at [1063, 263] on div "No Match Found" at bounding box center [1053, 253] width 147 height 26
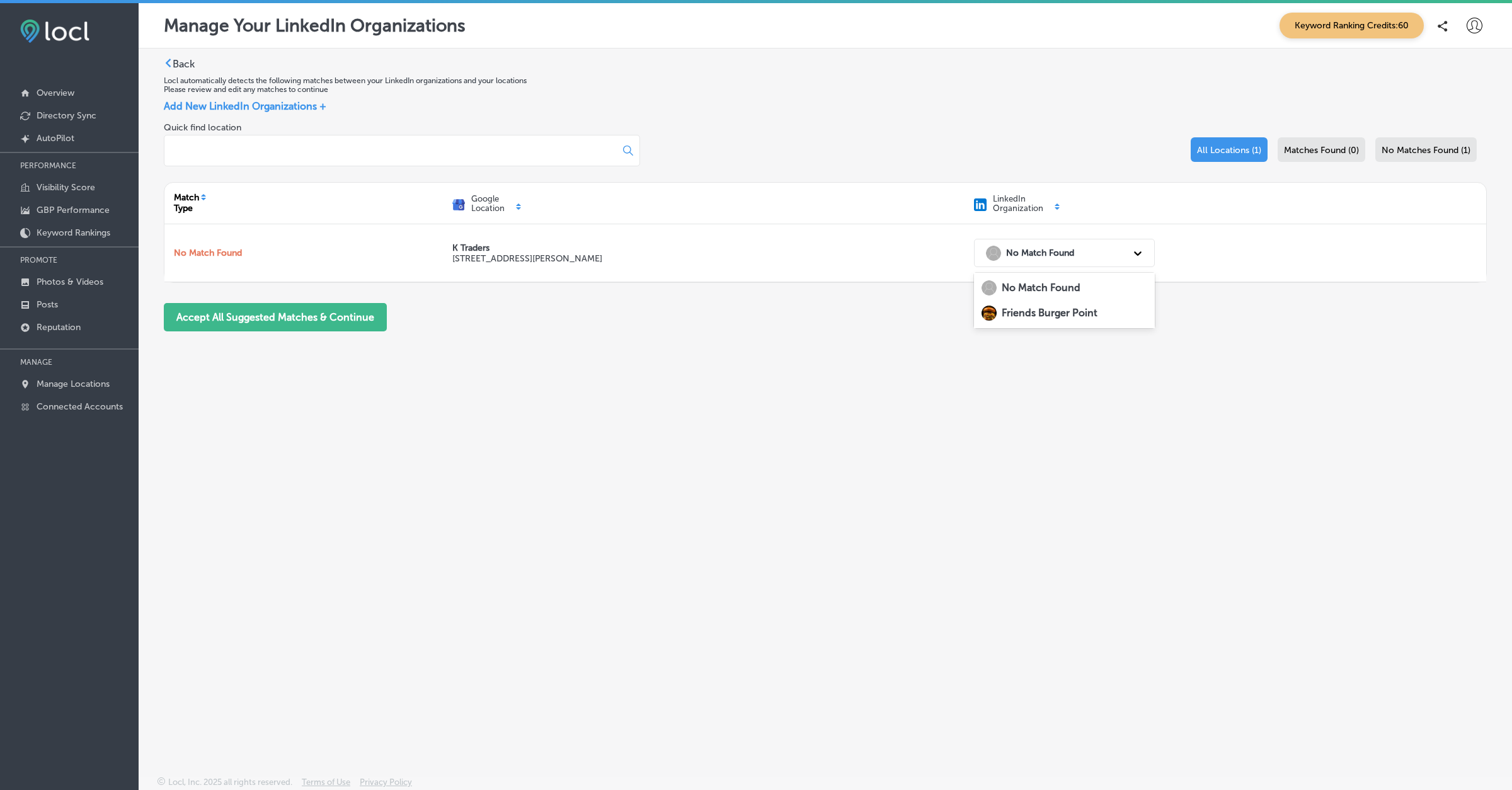
click at [989, 371] on div "Back Locl automatically detects the following matches between your LinkedIn org…" at bounding box center [824, 383] width 1373 height 669
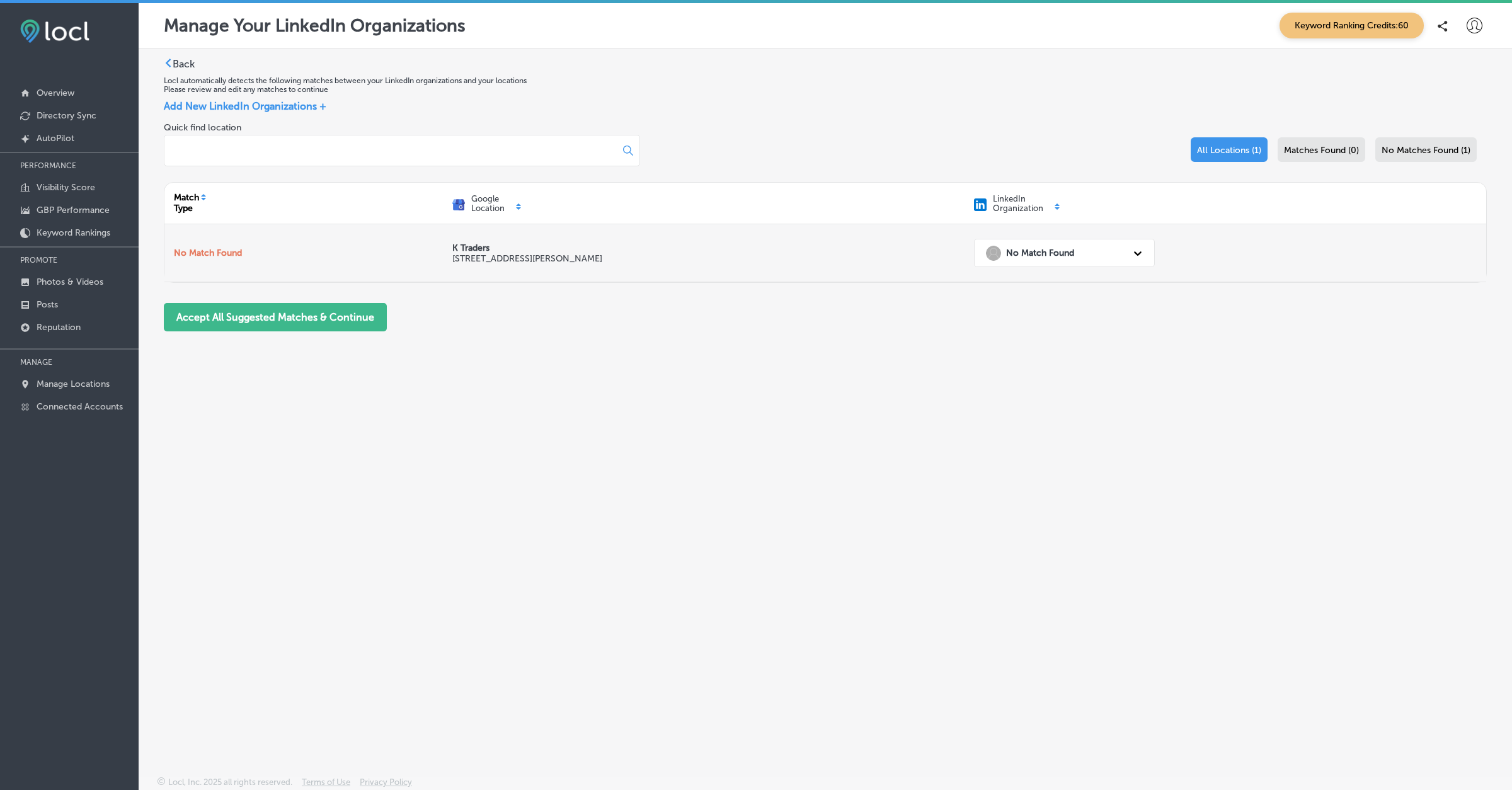
click at [1042, 261] on div "No Match Found" at bounding box center [1053, 253] width 147 height 26
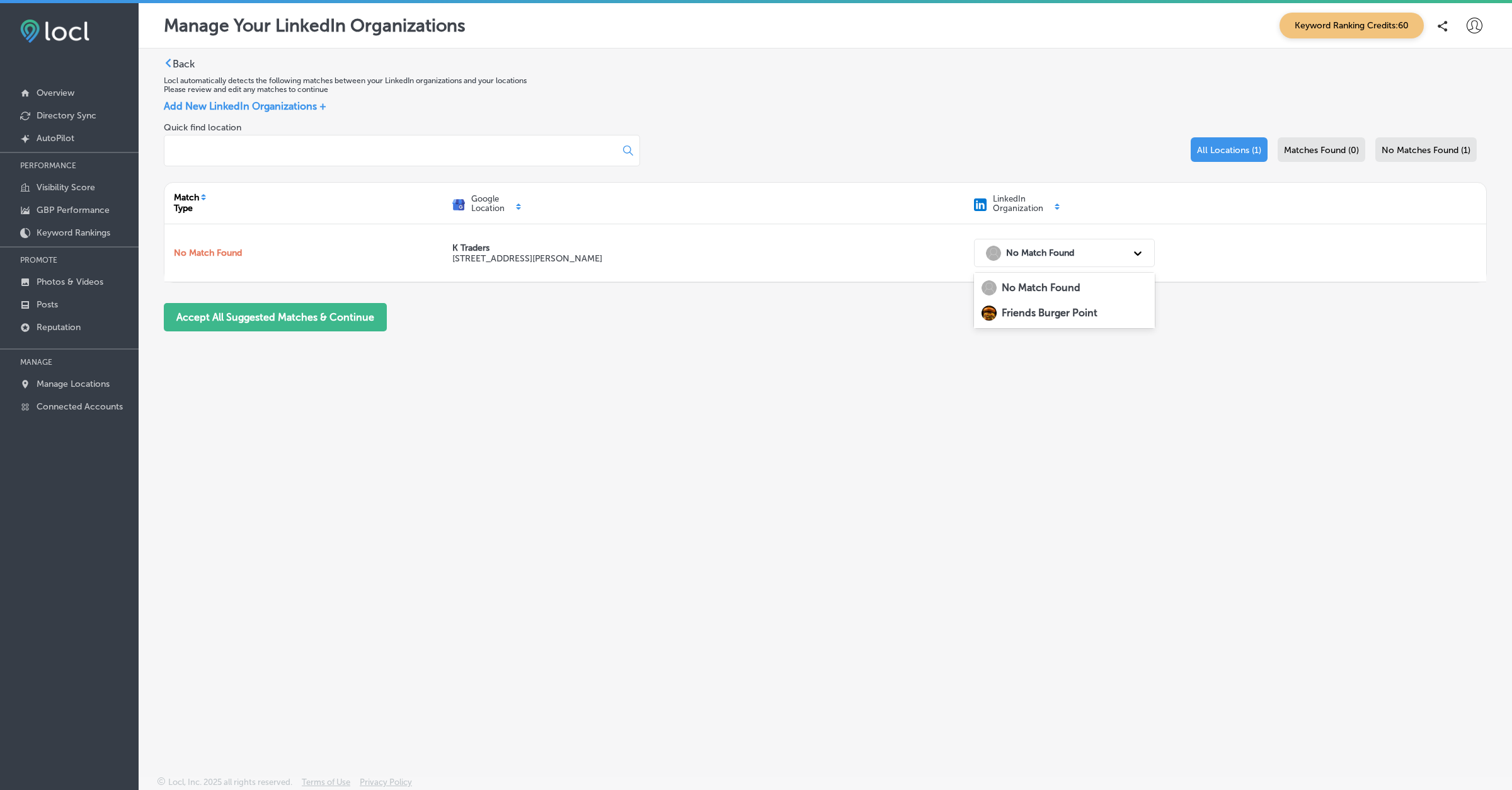
click at [1023, 307] on strong "Friends Burger Point" at bounding box center [1049, 313] width 96 height 12
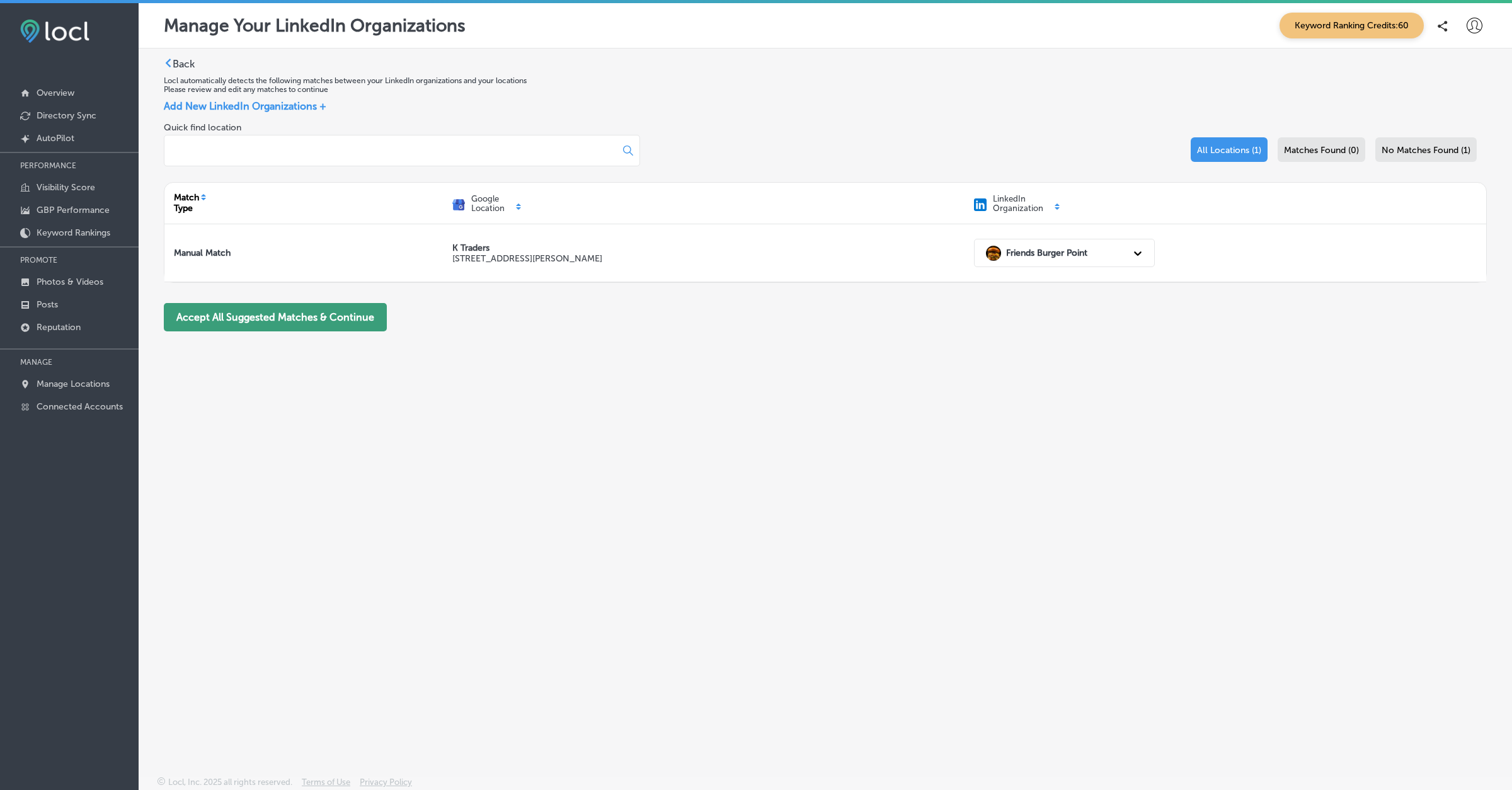
click at [326, 321] on button "Accept All Suggested Matches & Continue" at bounding box center [275, 318] width 223 height 29
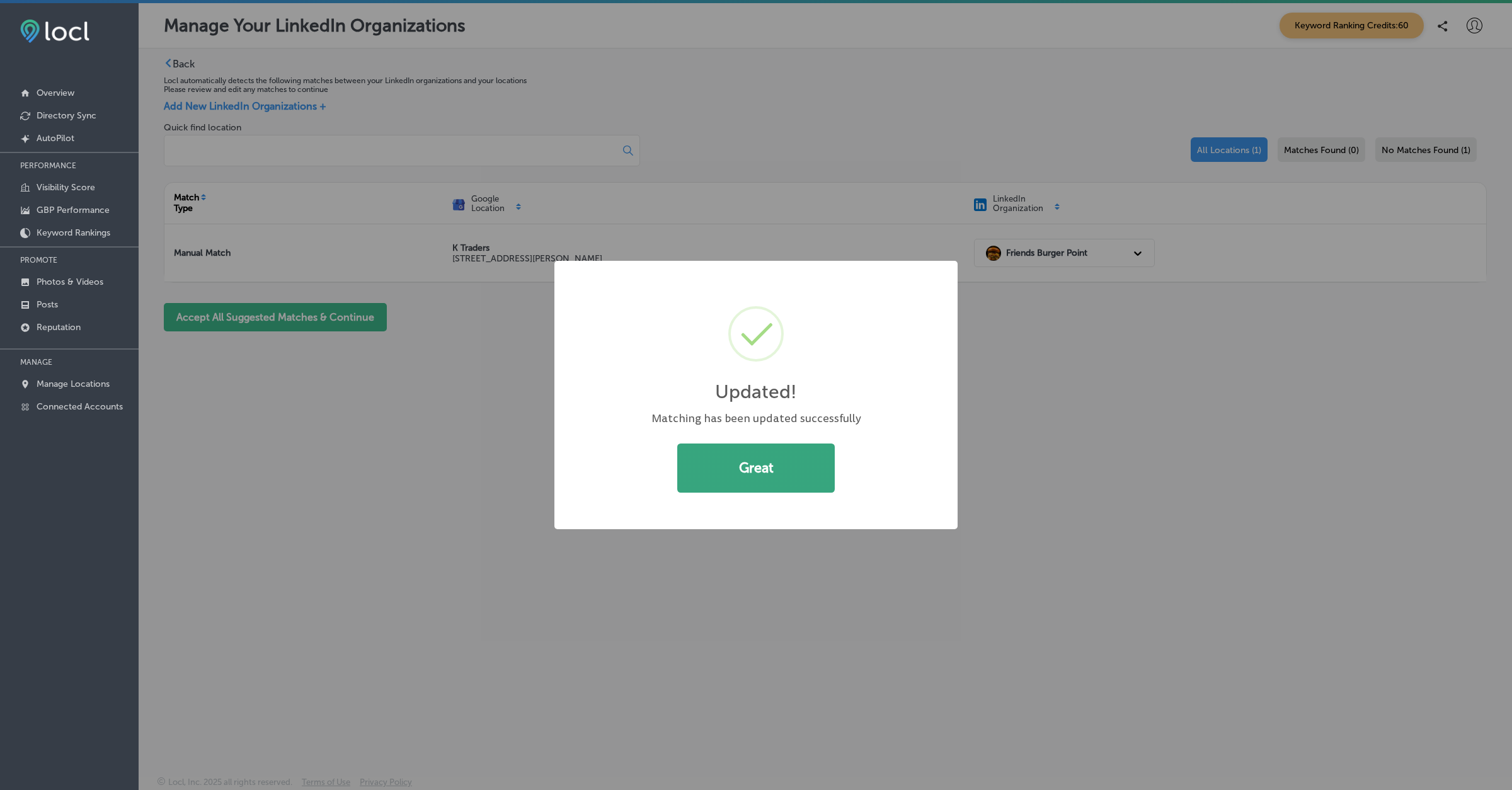
click at [720, 473] on button "Great" at bounding box center [756, 468] width 158 height 49
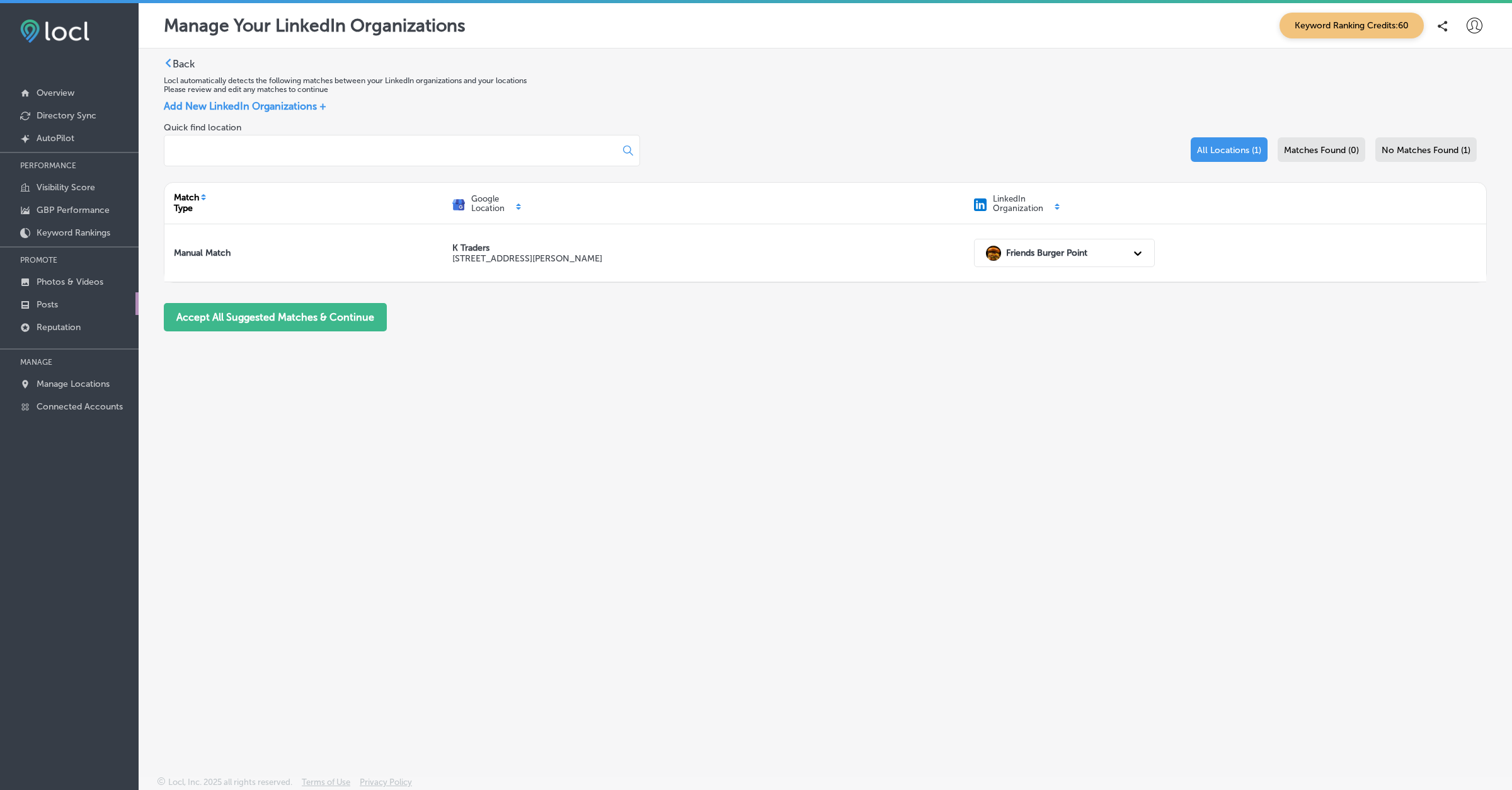
click at [51, 304] on p "Posts" at bounding box center [46, 304] width 21 height 11
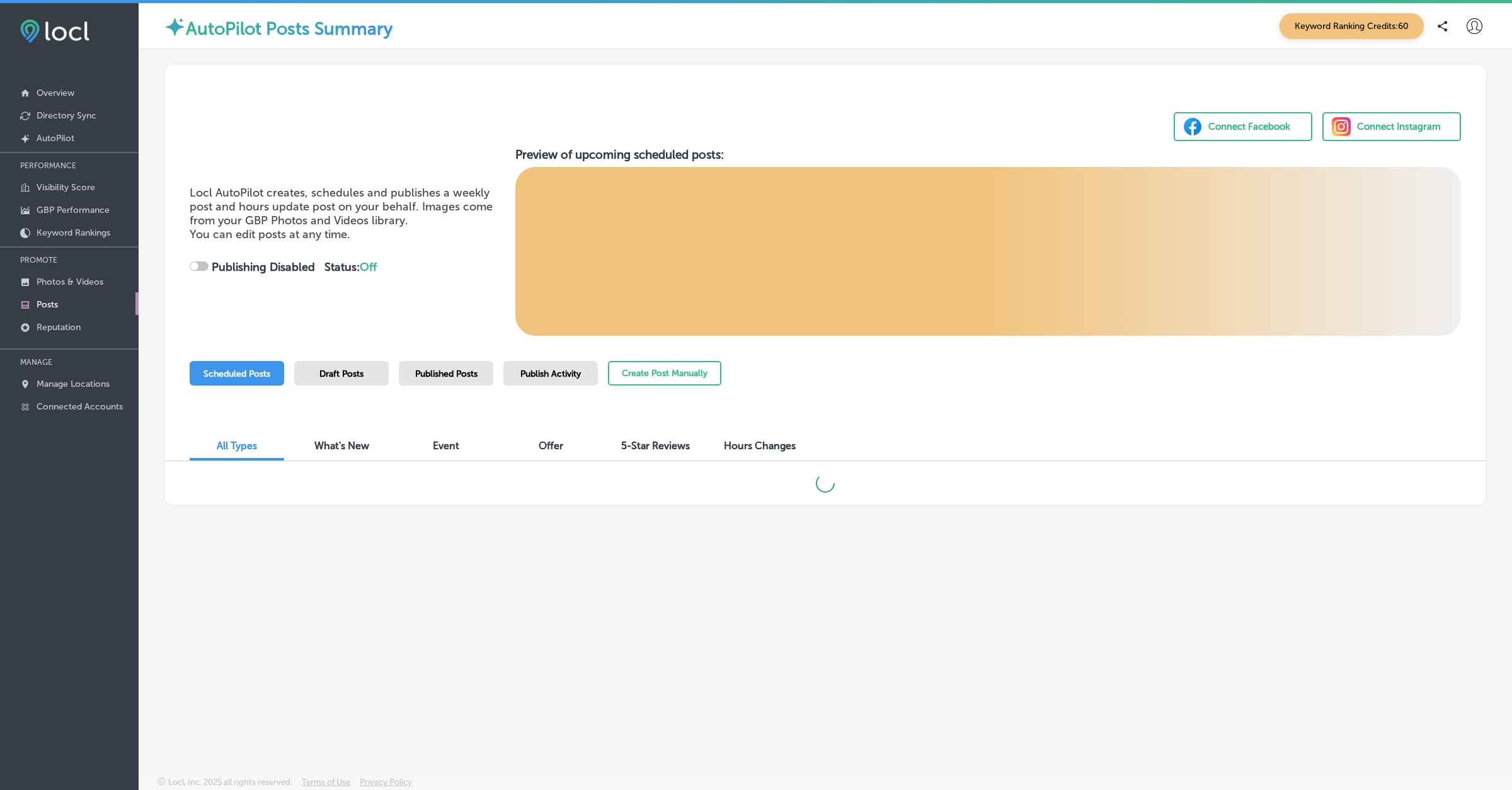
click at [426, 368] on span "Published Posts" at bounding box center [447, 374] width 62 height 11
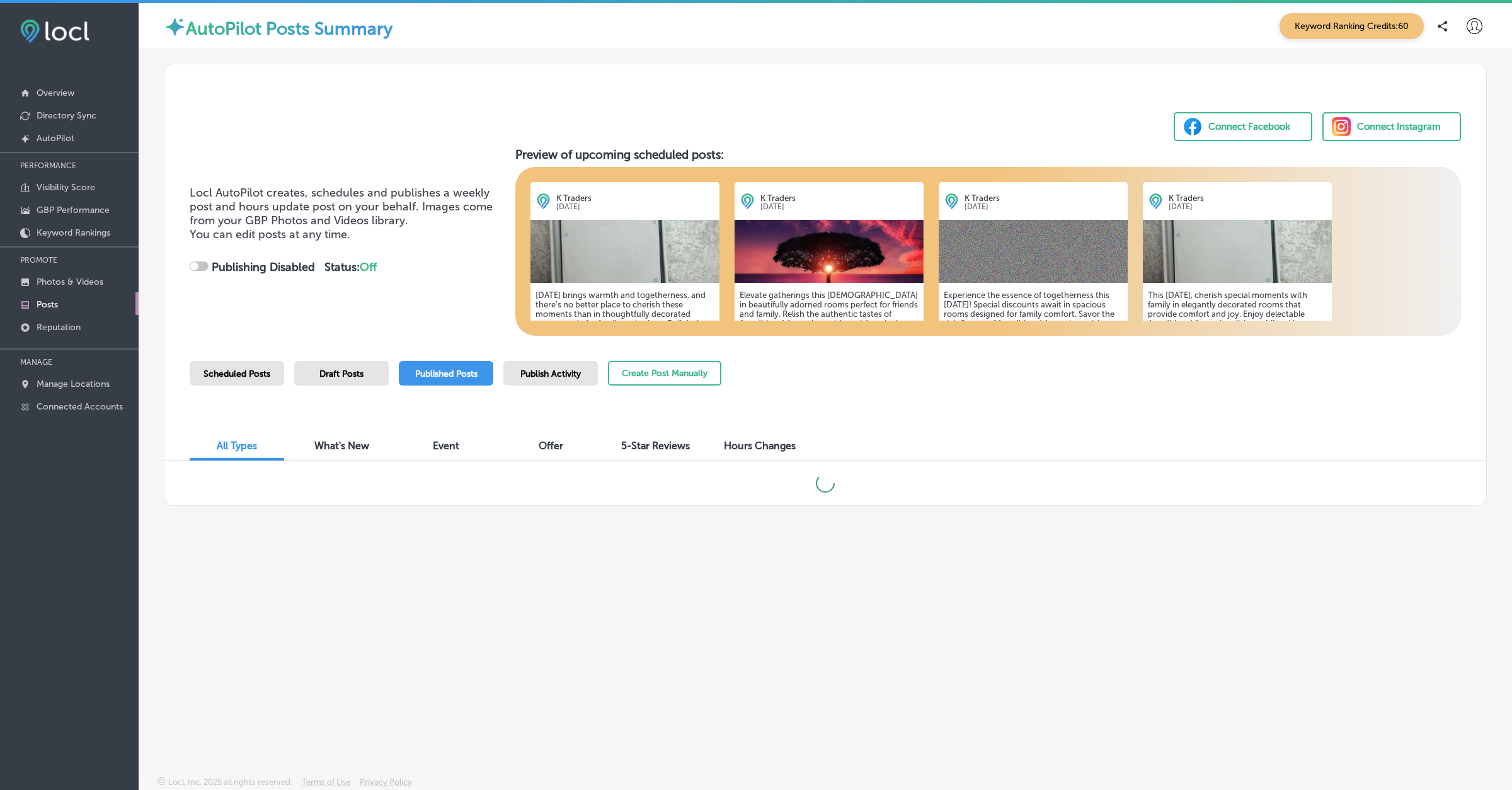
click at [426, 368] on span "Published Posts" at bounding box center [447, 374] width 62 height 11
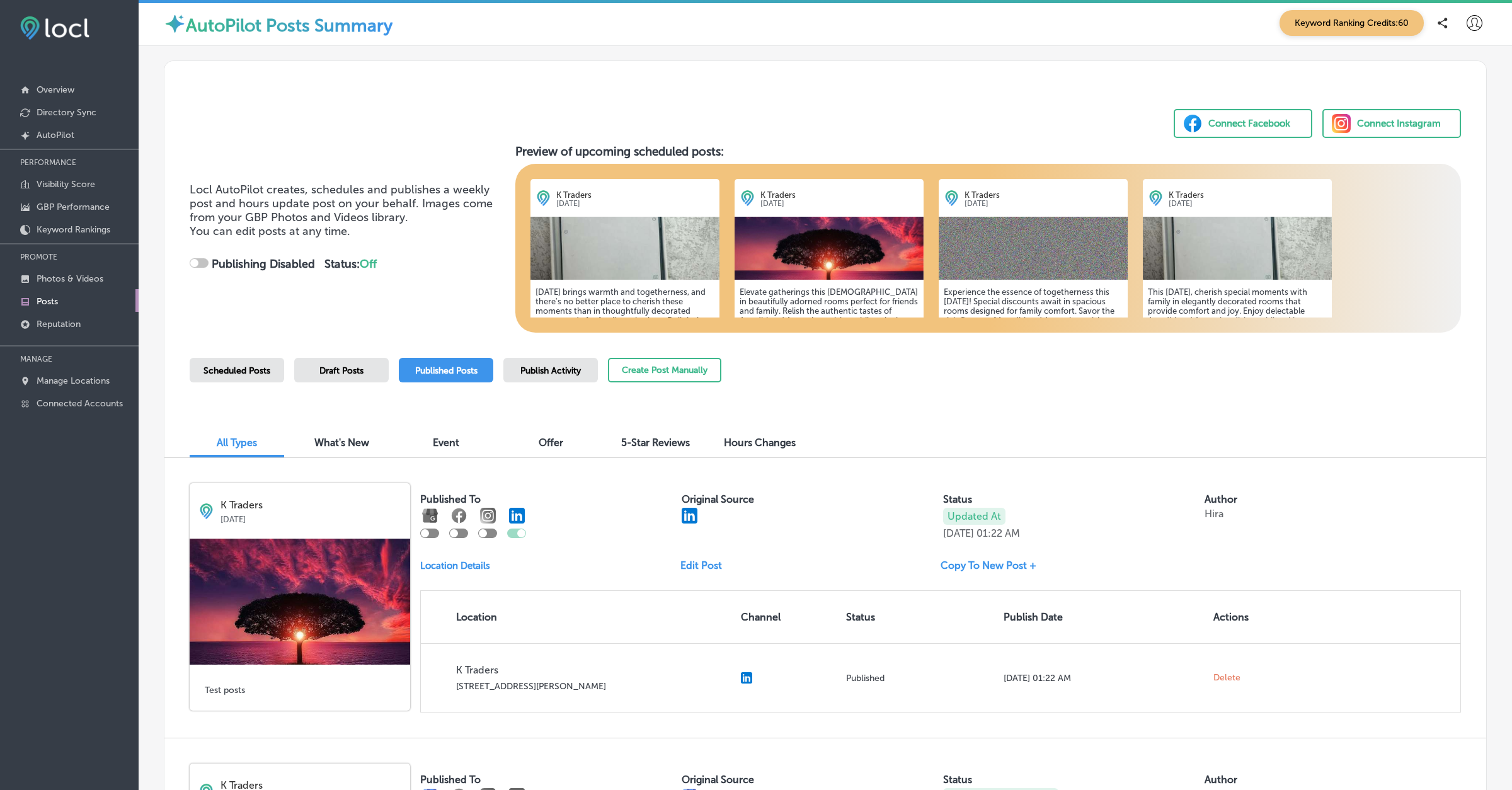
checkbox input "true"
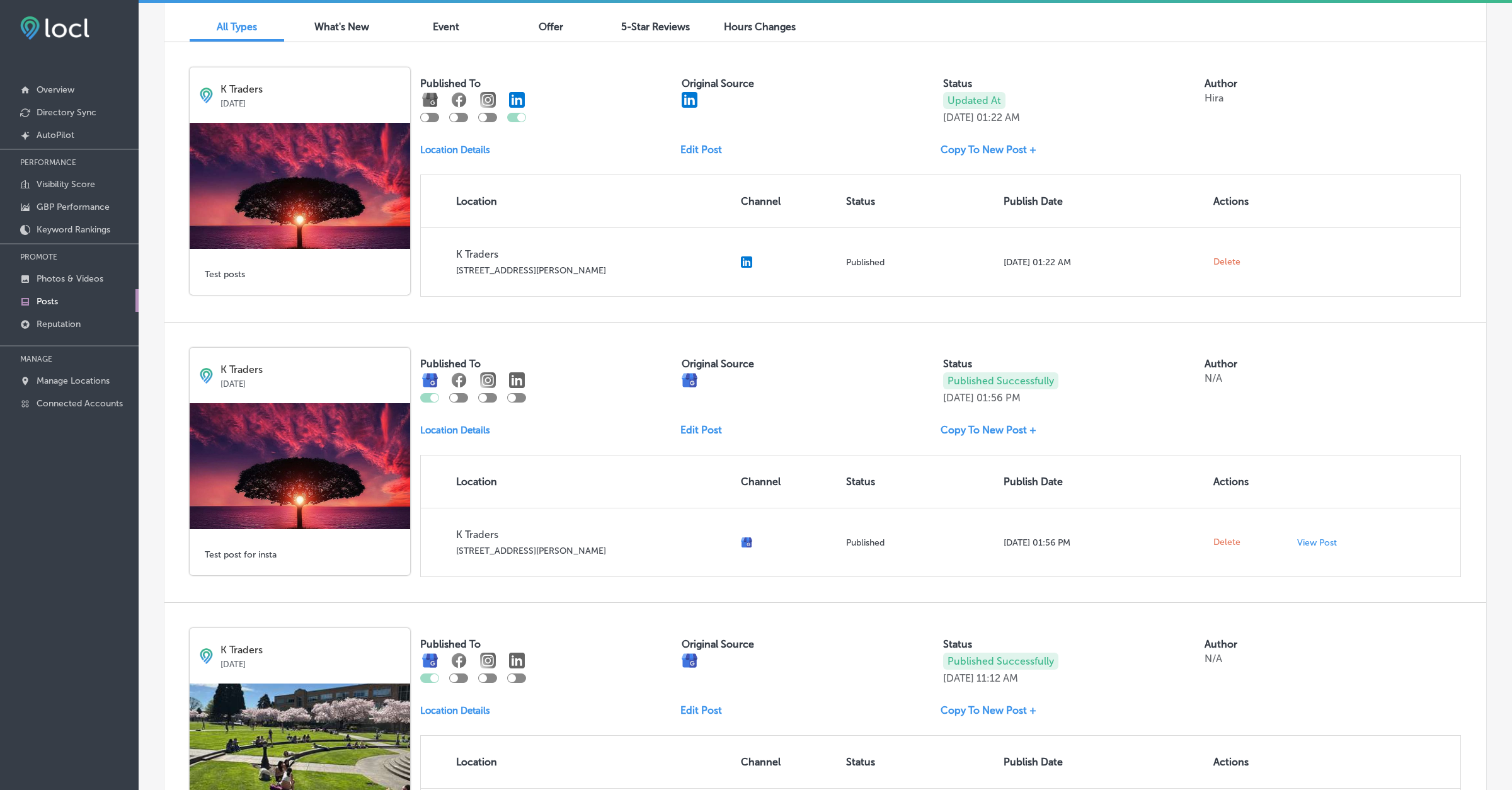
scroll to position [385, 0]
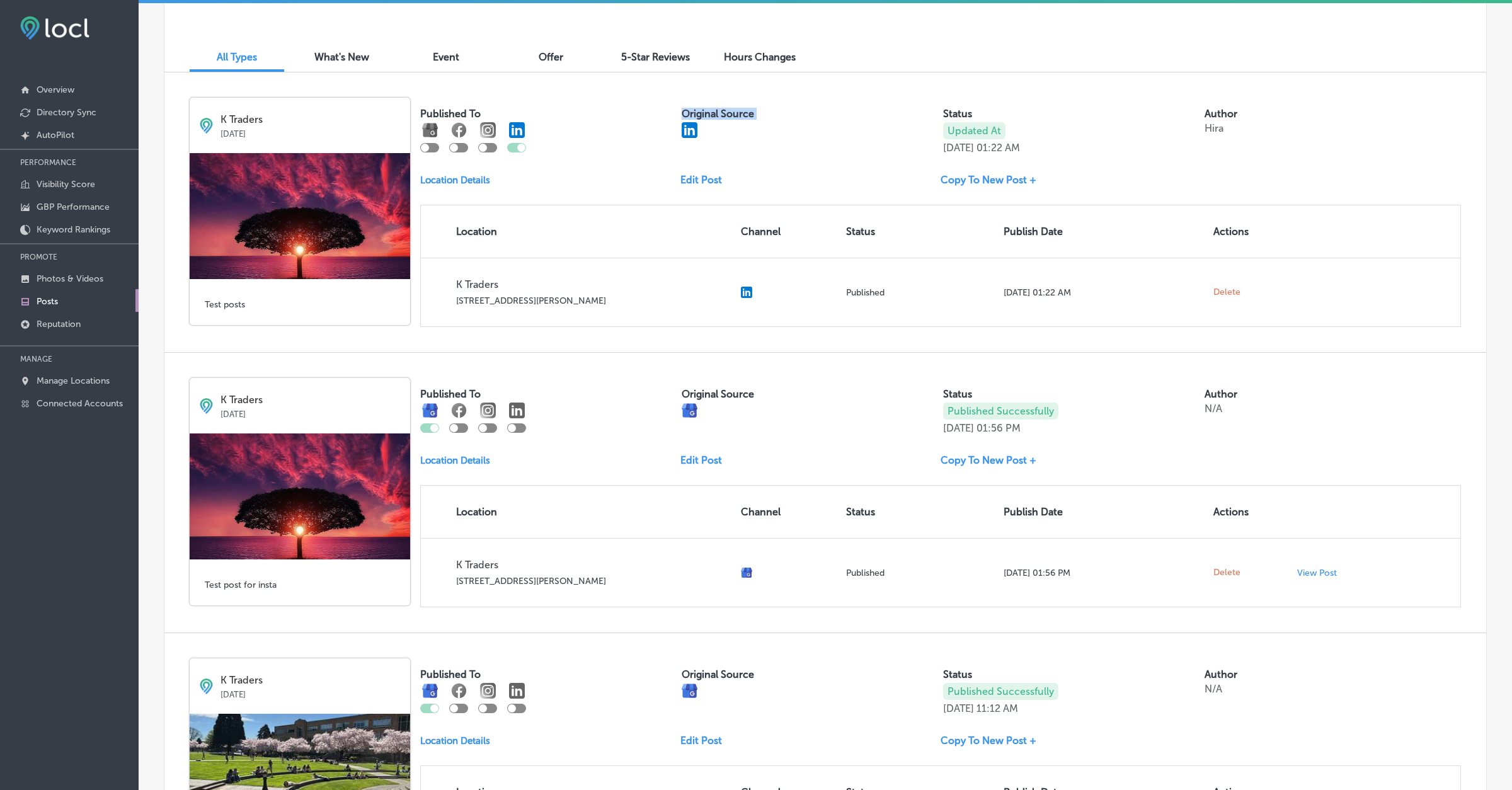
drag, startPoint x: 675, startPoint y: 131, endPoint x: 699, endPoint y: 131, distance: 24.0
click at [699, 131] on div "Published To Original Source Status Updated At [DATE] 01:22 AM Author Hira" at bounding box center [941, 126] width 1041 height 56
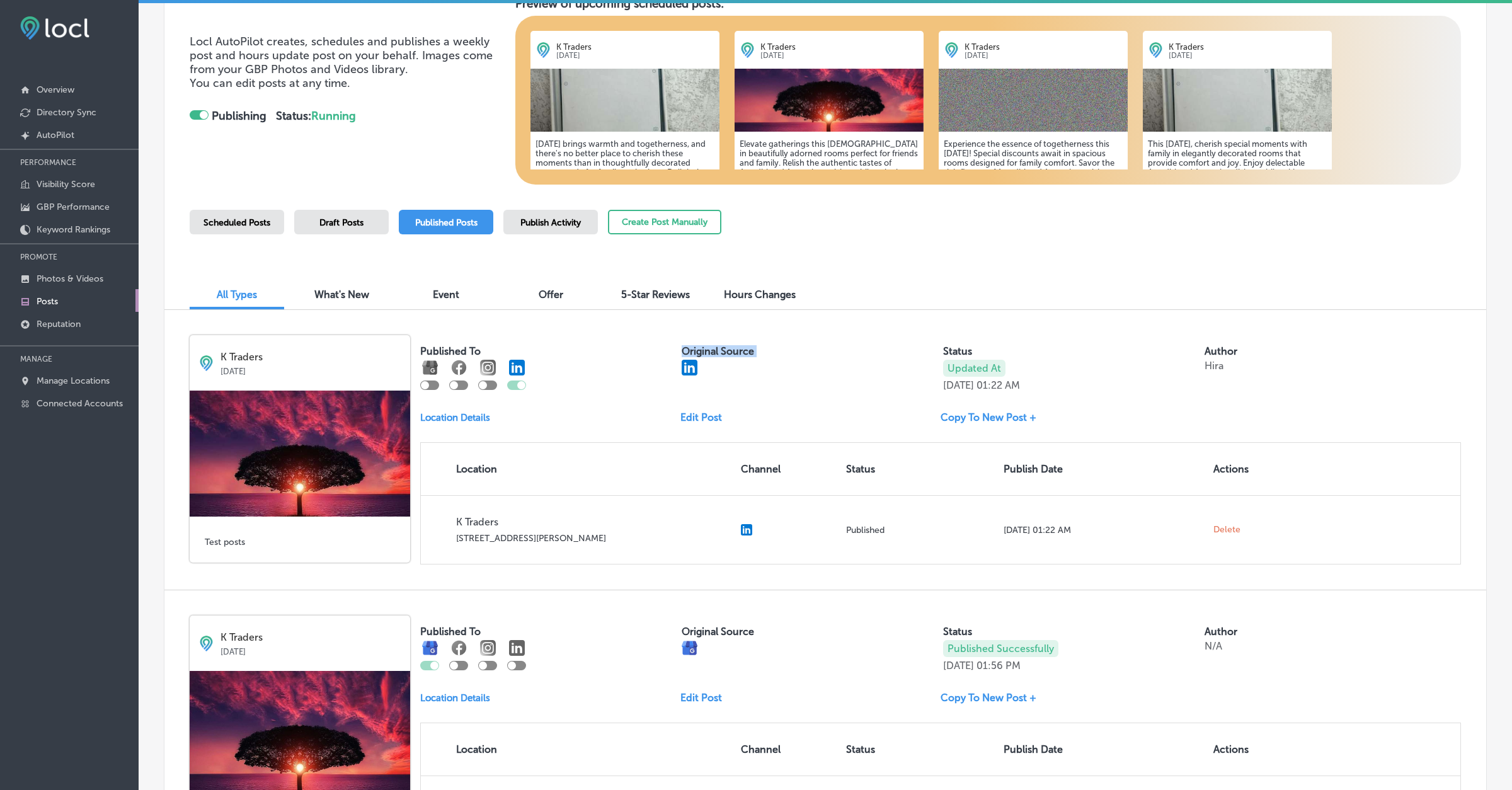
scroll to position [105, 0]
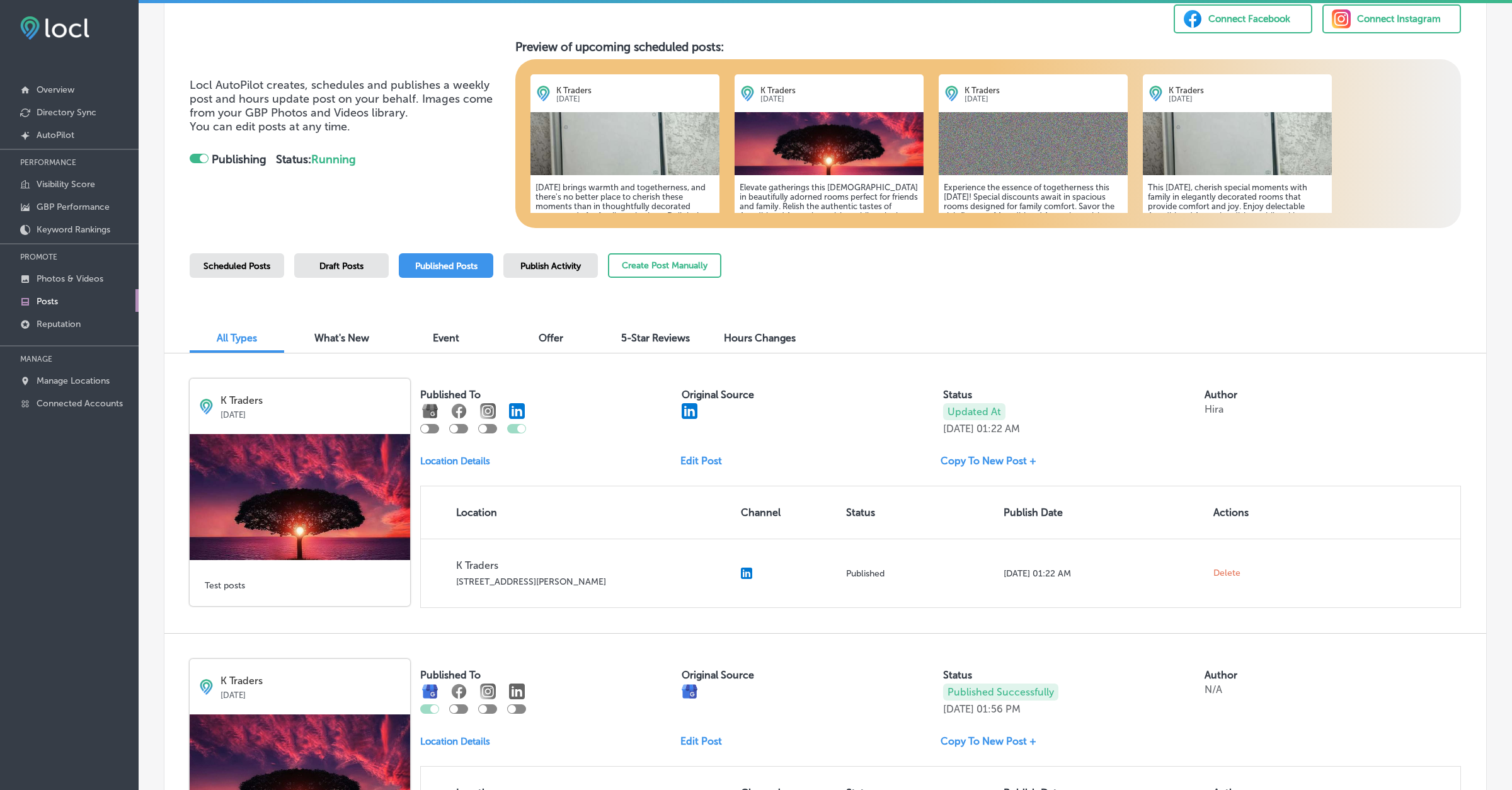
click at [740, 396] on label "Original Source" at bounding box center [718, 395] width 72 height 12
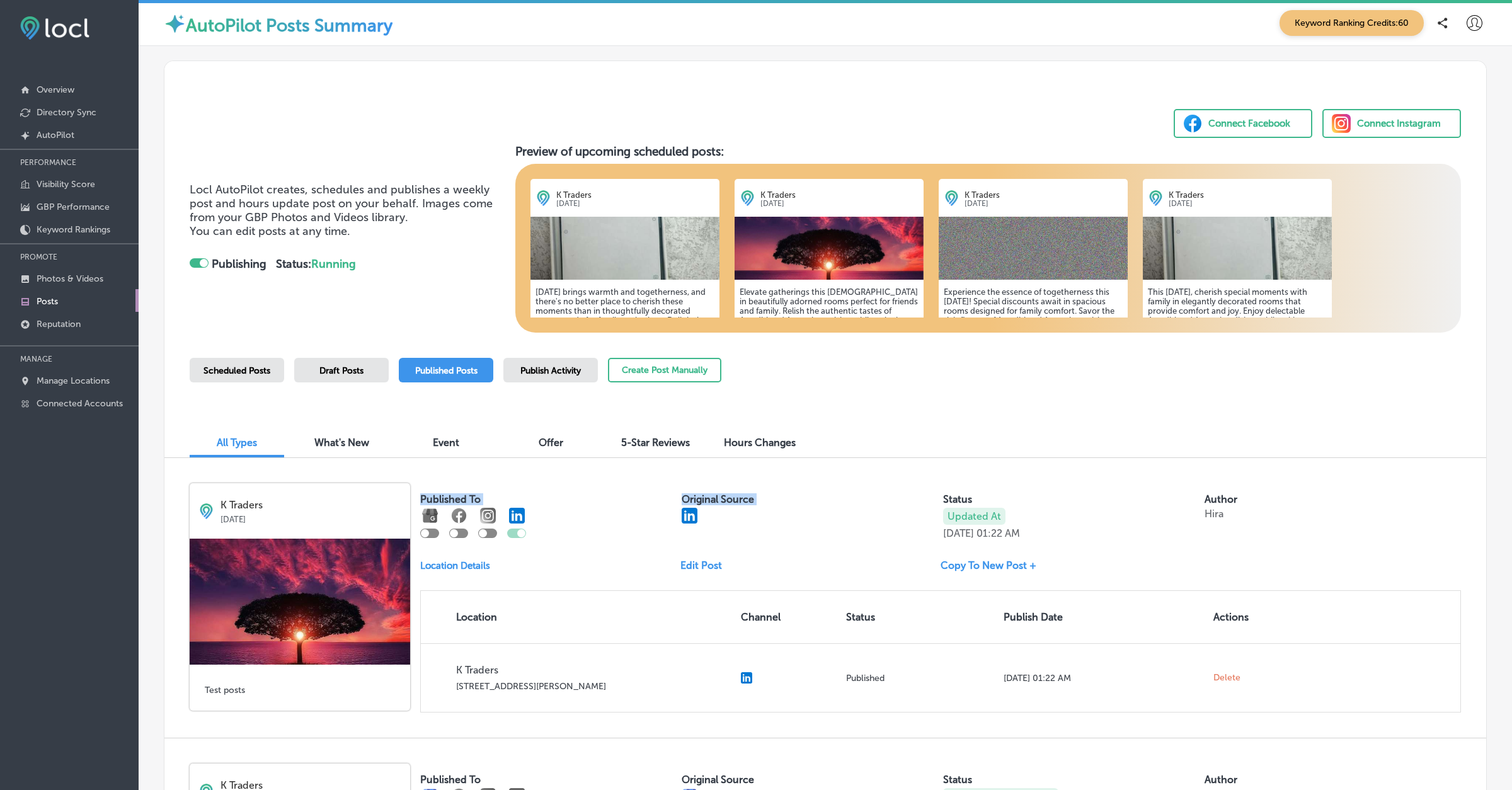
drag, startPoint x: 666, startPoint y: 481, endPoint x: 742, endPoint y: 542, distance: 97.5
click at [742, 542] on div "K Traders [DATE] Test posts Published To Original Source Status Updated At [DAT…" at bounding box center [825, 598] width 1322 height 280
click at [744, 545] on div "Published To Original Source Status Updated At [DATE] 01:22 AM Author Hira Loca…" at bounding box center [941, 598] width 1041 height 229
click at [69, 406] on p "Connected Accounts" at bounding box center [79, 403] width 86 height 11
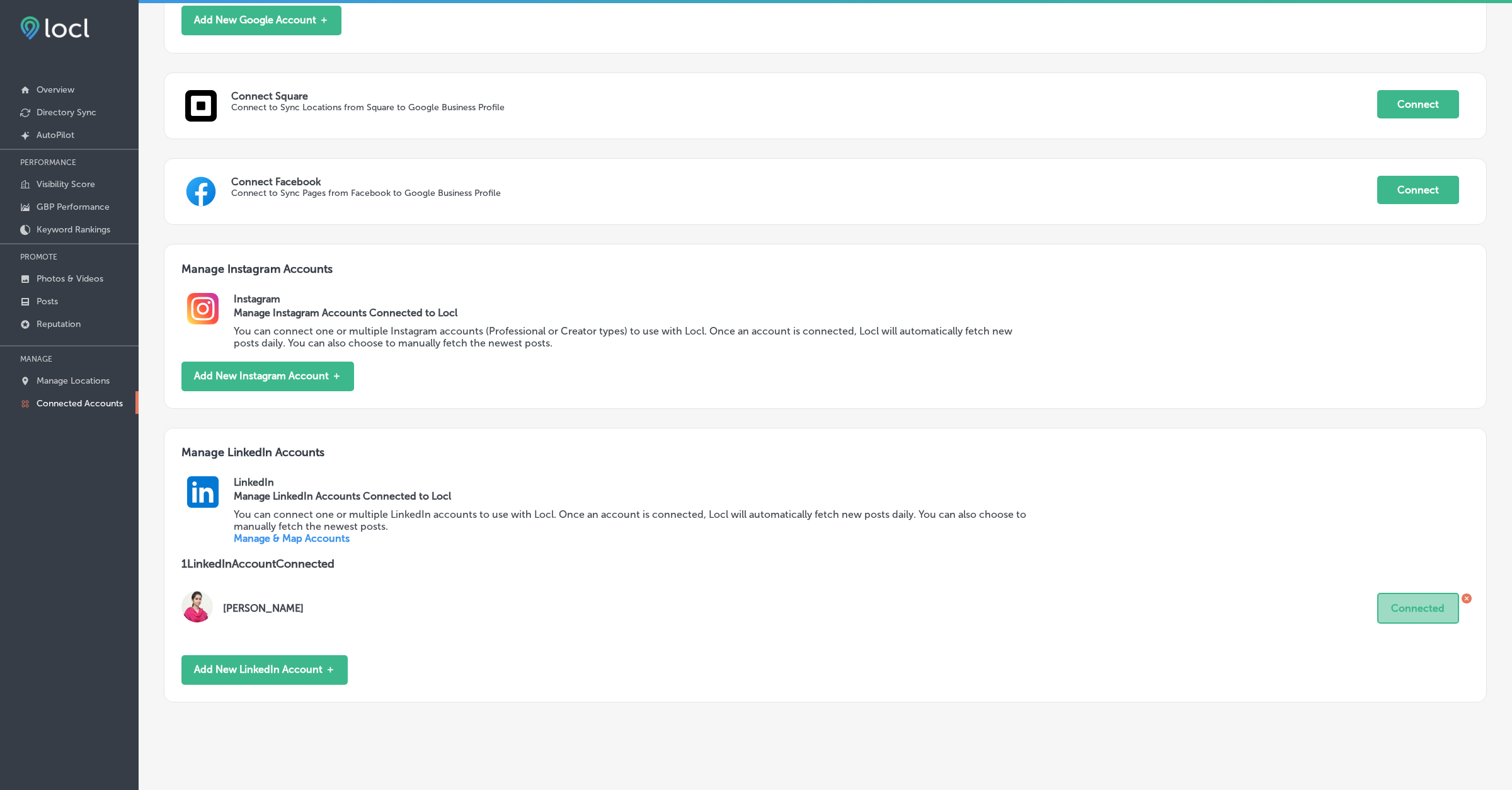
scroll to position [429, 0]
